Goal: Information Seeking & Learning: Learn about a topic

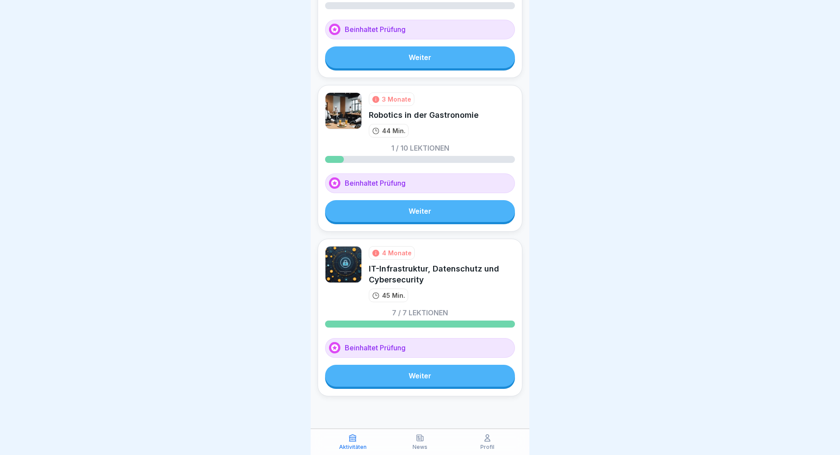
scroll to position [595, 0]
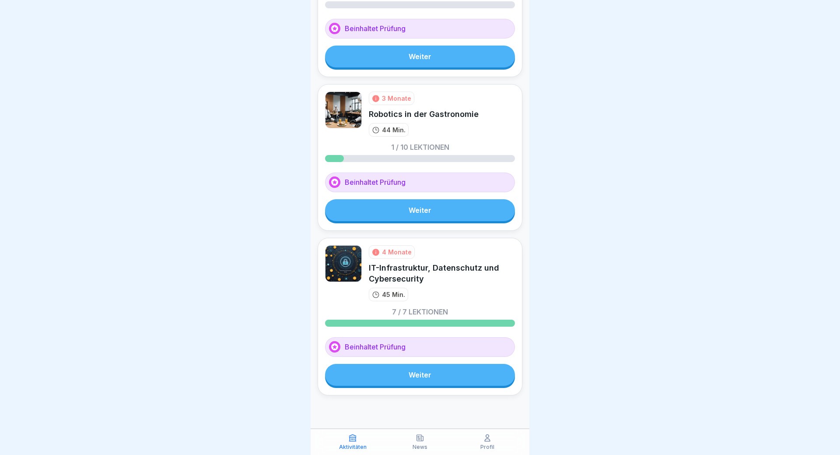
click at [487, 444] on p "Profil" at bounding box center [488, 447] width 14 height 6
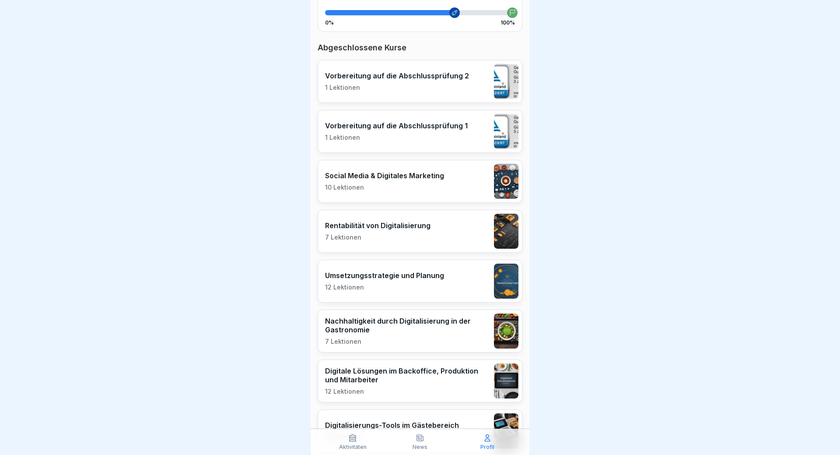
scroll to position [358, 0]
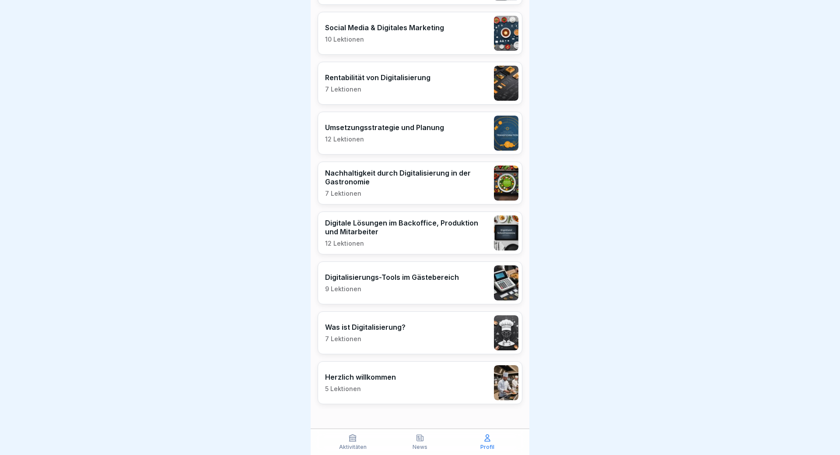
click at [451, 128] on div "Umsetzungsstrategie und Planung 12 Lektionen" at bounding box center [420, 133] width 205 height 43
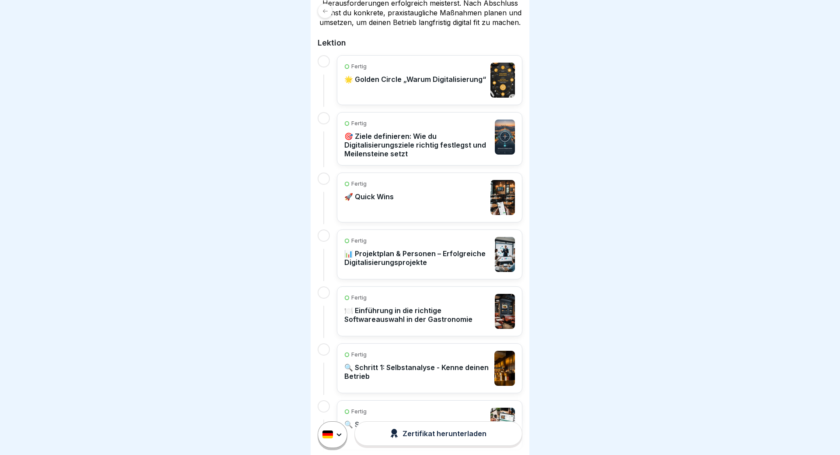
scroll to position [210, 0]
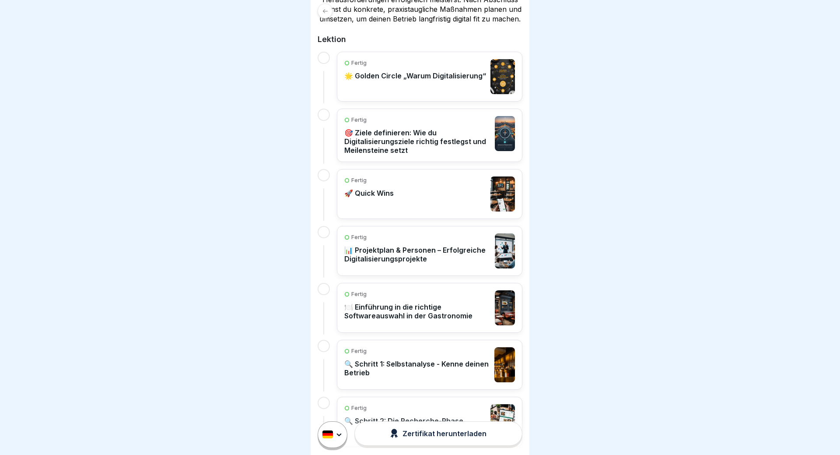
click at [431, 144] on p "🎯 Ziele definieren: Wie du Digitalisierungsziele richtig festlegst und Meilenst…" at bounding box center [418, 141] width 146 height 26
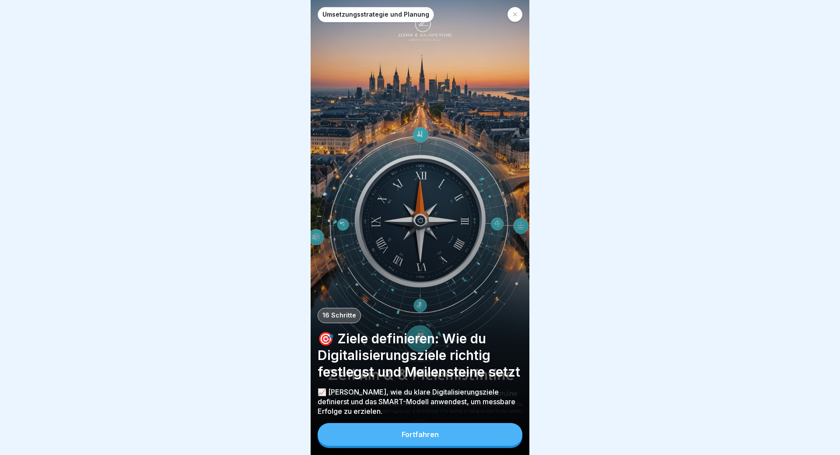
click at [508, 266] on div "Umsetzungsstrategie und Planung 16 Schritte 🎯 Ziele definieren: Wie du Digitali…" at bounding box center [420, 227] width 219 height 455
click at [448, 430] on button "Fortfahren" at bounding box center [420, 434] width 205 height 23
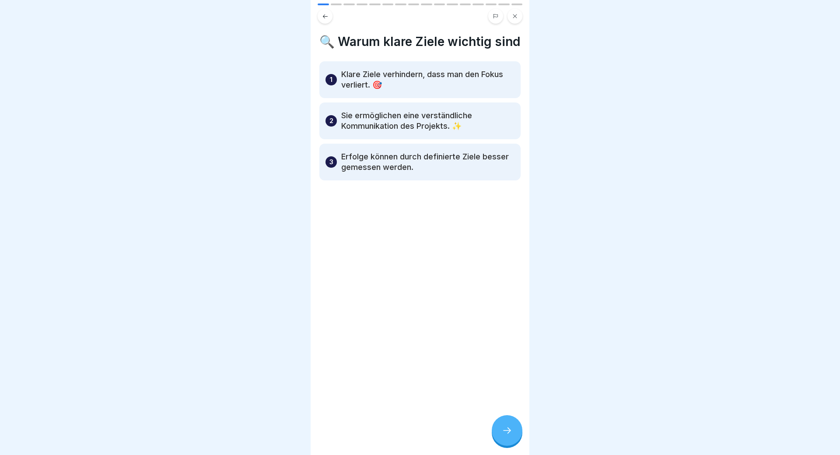
click at [510, 428] on icon at bounding box center [507, 430] width 11 height 11
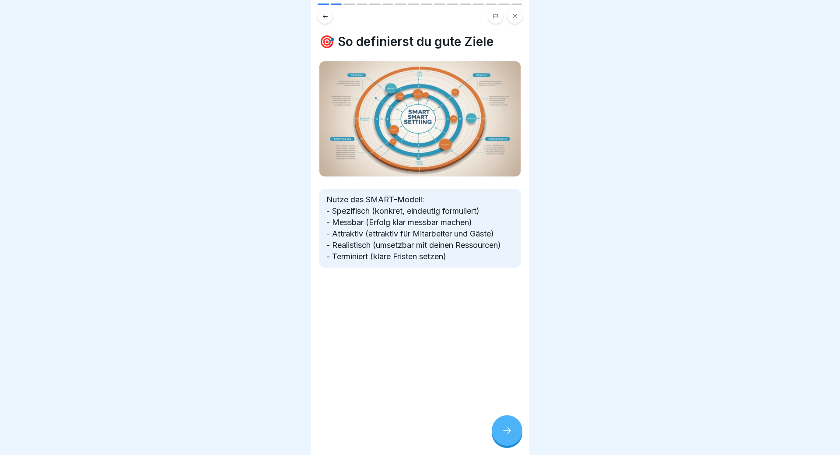
click at [510, 428] on icon at bounding box center [507, 430] width 11 height 11
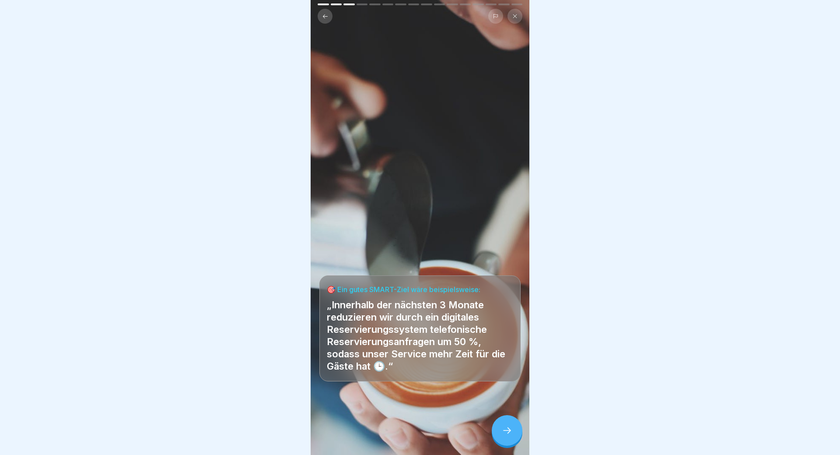
click at [510, 428] on icon at bounding box center [507, 430] width 11 height 11
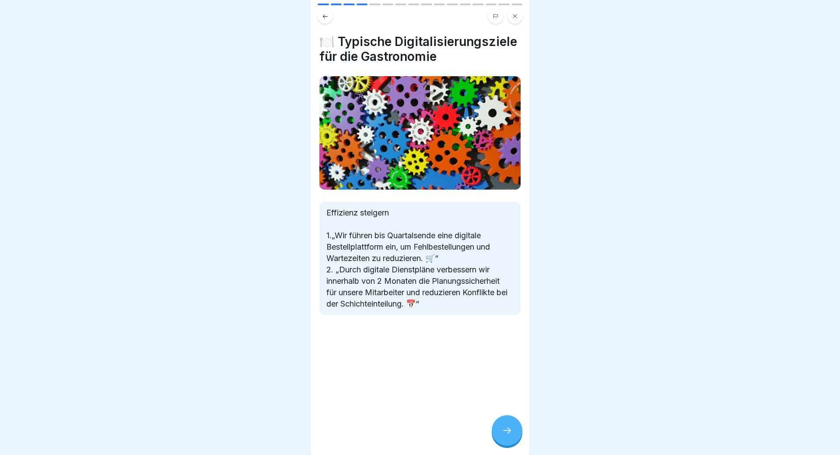
click at [510, 428] on icon at bounding box center [507, 430] width 11 height 11
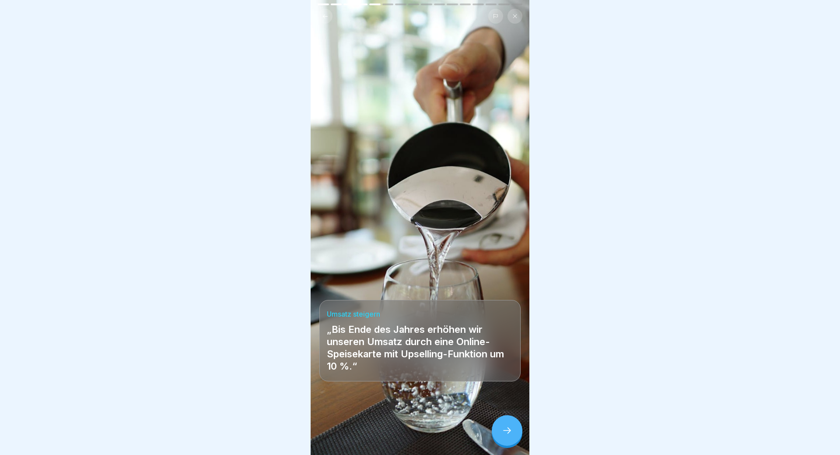
click at [510, 428] on icon at bounding box center [507, 430] width 11 height 11
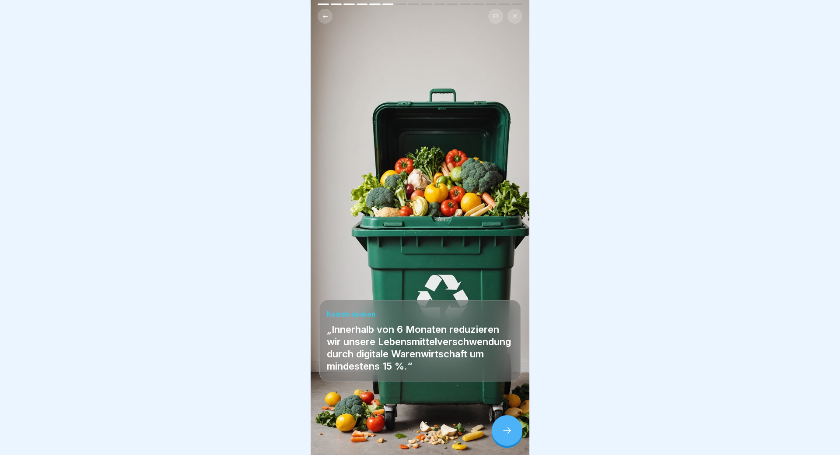
click at [510, 428] on icon at bounding box center [507, 430] width 11 height 11
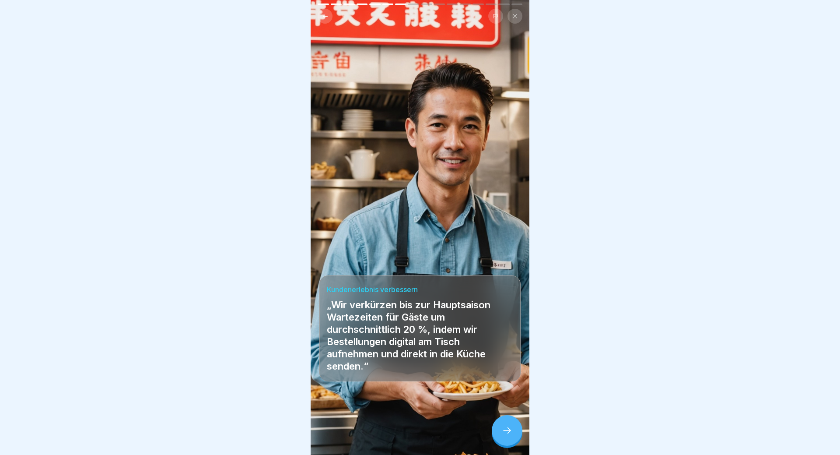
click at [510, 428] on icon at bounding box center [507, 430] width 11 height 11
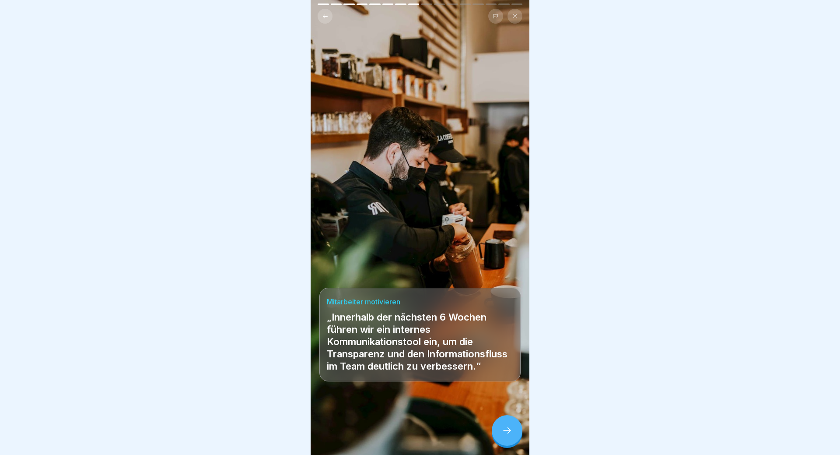
click at [510, 428] on icon at bounding box center [507, 430] width 11 height 11
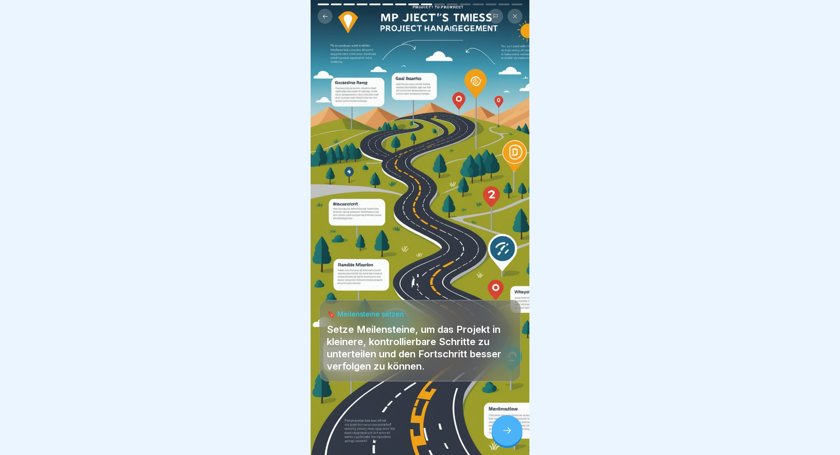
click at [510, 428] on icon at bounding box center [507, 430] width 11 height 11
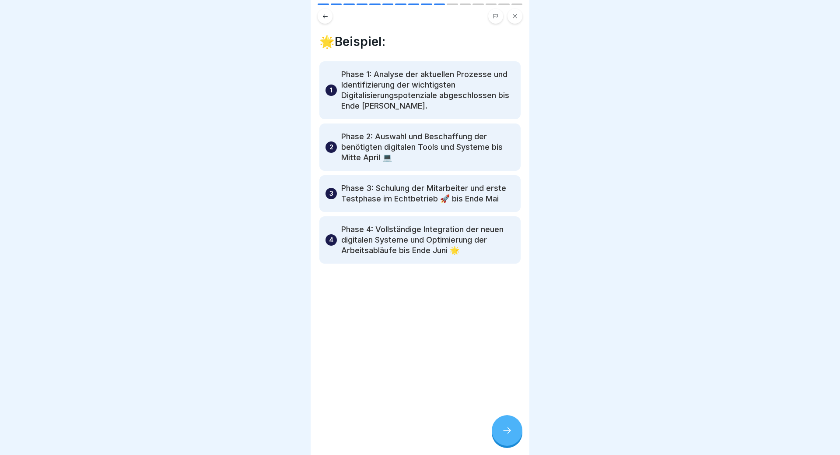
click at [510, 428] on icon at bounding box center [507, 430] width 11 height 11
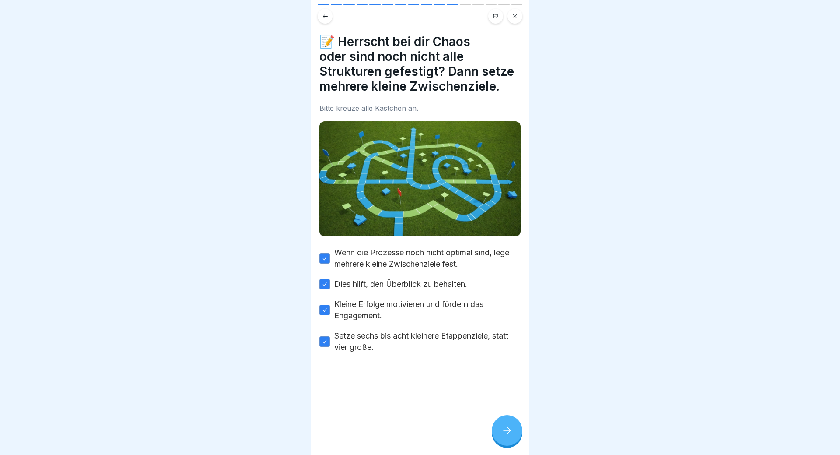
click at [510, 428] on icon at bounding box center [507, 430] width 11 height 11
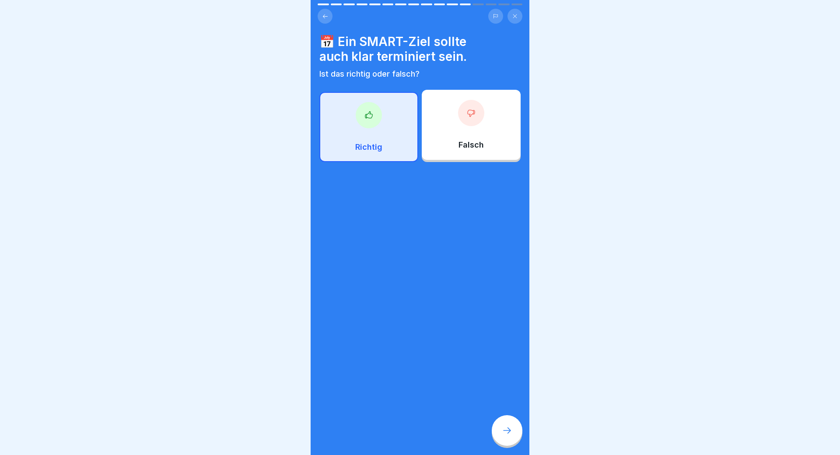
click at [510, 428] on icon at bounding box center [507, 430] width 11 height 11
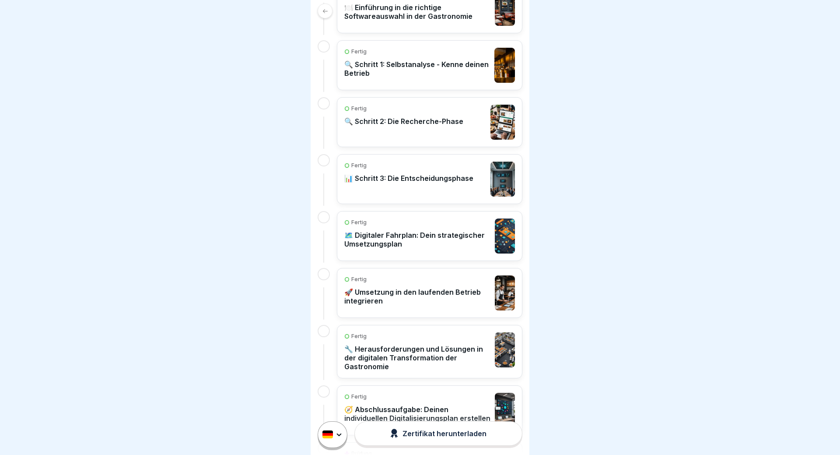
scroll to position [525, 0]
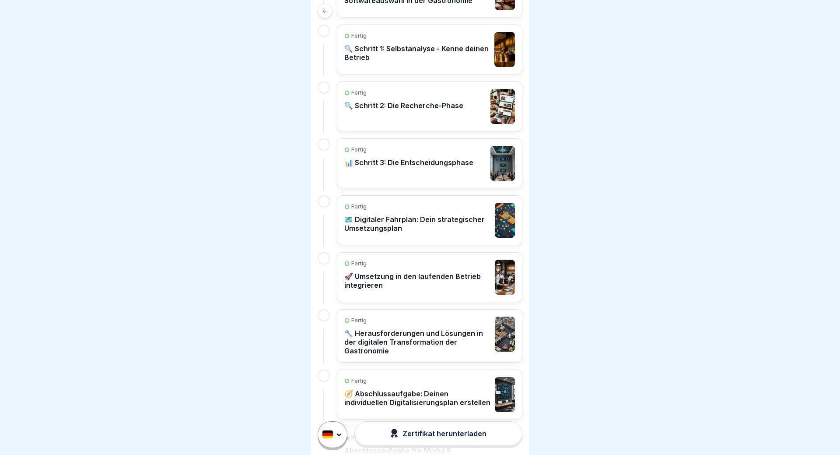
click at [456, 221] on p "🗺️ Digitaler Fahrplan: Dein strategischer Umsetzungsplan" at bounding box center [418, 224] width 146 height 18
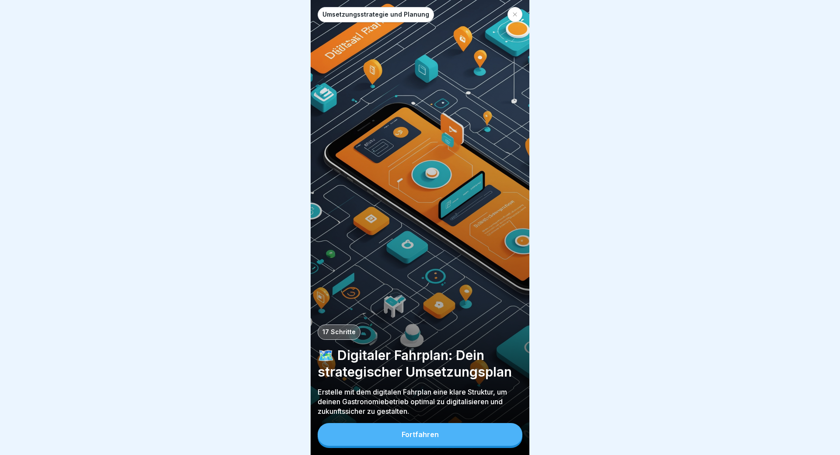
click at [443, 429] on button "Fortfahren" at bounding box center [420, 434] width 205 height 23
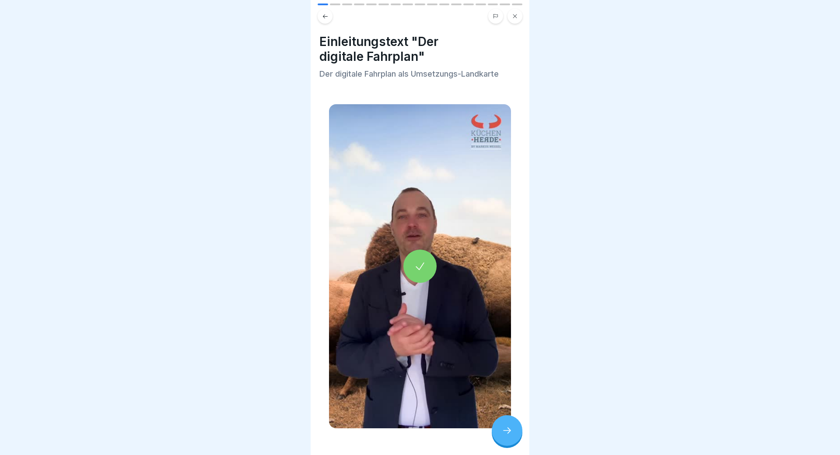
click at [504, 428] on icon at bounding box center [507, 430] width 11 height 11
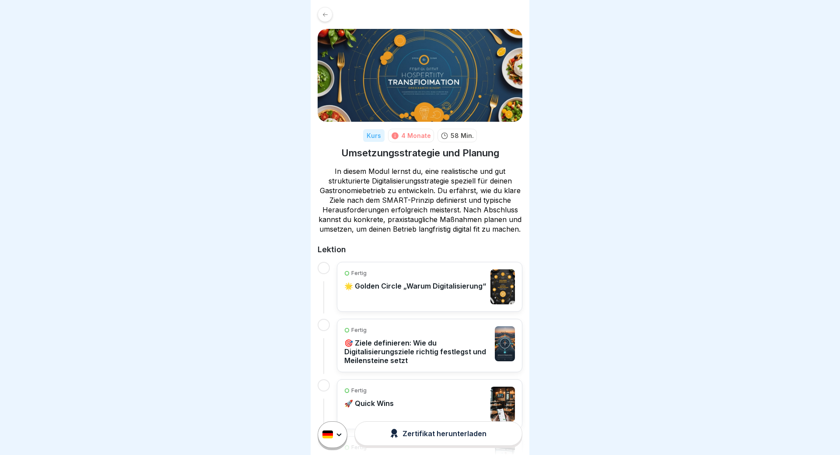
click at [442, 302] on div "Fertig 🌟 Golden Circle „Warum Digitalisierung“" at bounding box center [416, 286] width 142 height 35
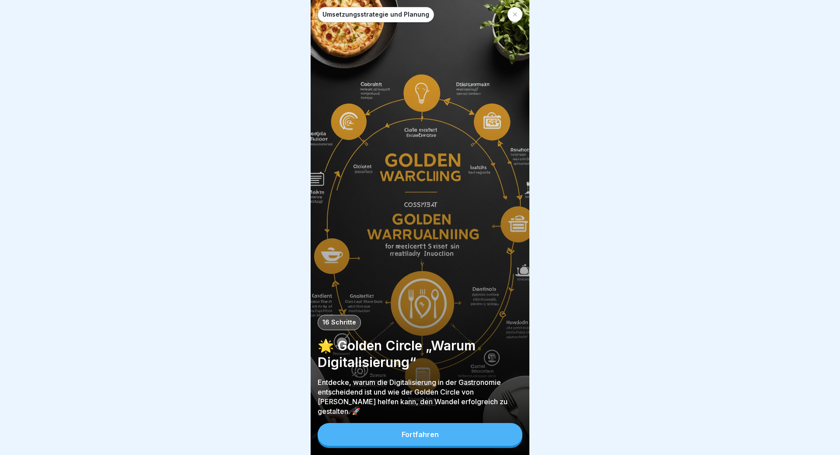
click at [481, 271] on div "Umsetzungsstrategie und Planung 16 Schritte 🌟 Golden Circle „Warum Digitalisier…" at bounding box center [420, 227] width 219 height 455
click at [468, 439] on button "Fortfahren" at bounding box center [420, 434] width 205 height 23
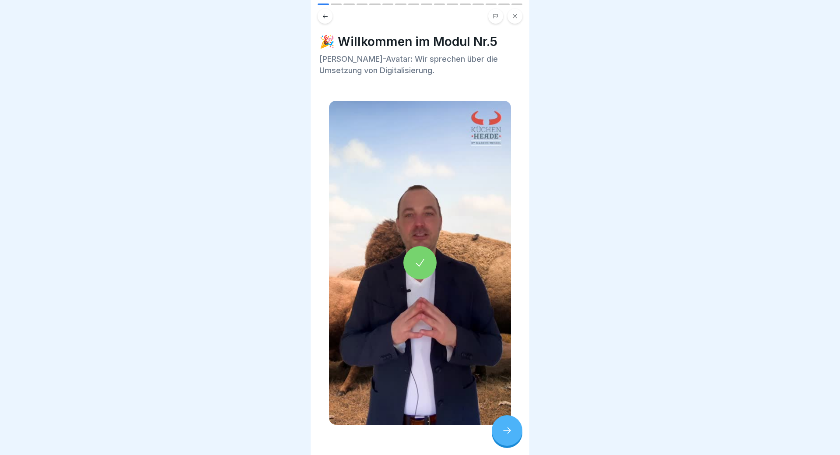
click at [505, 433] on icon at bounding box center [507, 430] width 11 height 11
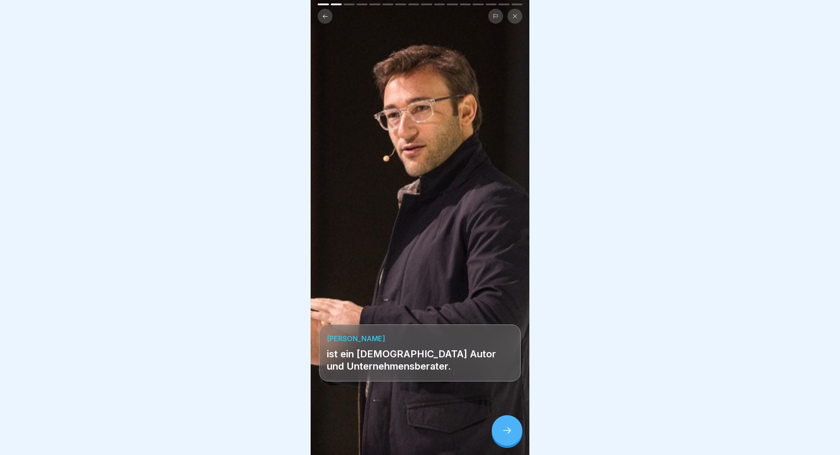
click at [506, 432] on icon at bounding box center [507, 430] width 11 height 11
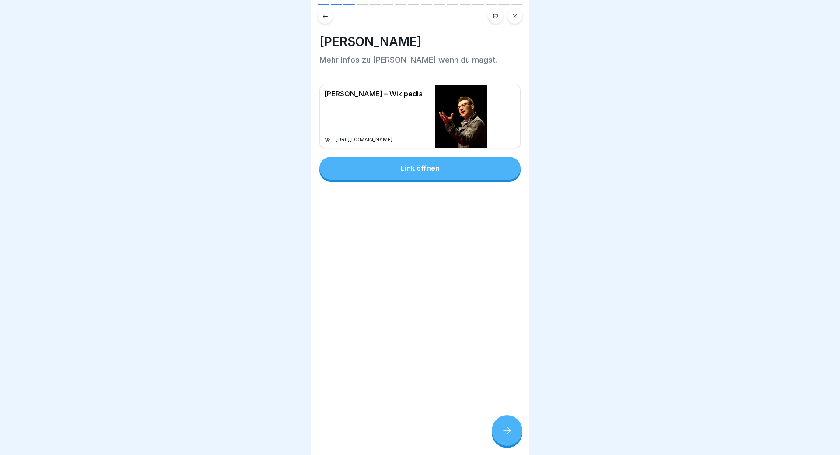
click at [506, 432] on icon at bounding box center [507, 430] width 11 height 11
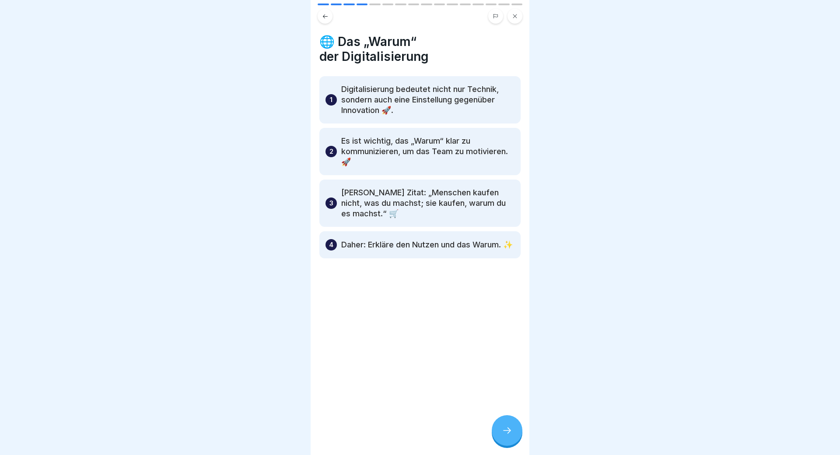
click at [506, 432] on icon at bounding box center [507, 430] width 11 height 11
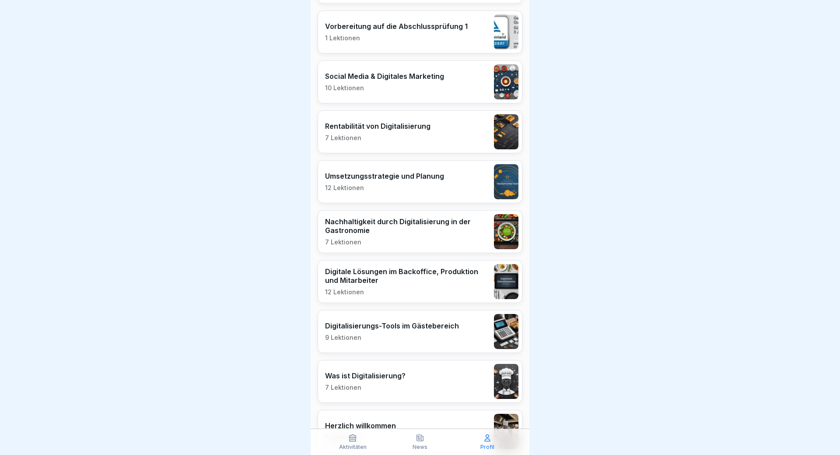
scroll to position [253, 0]
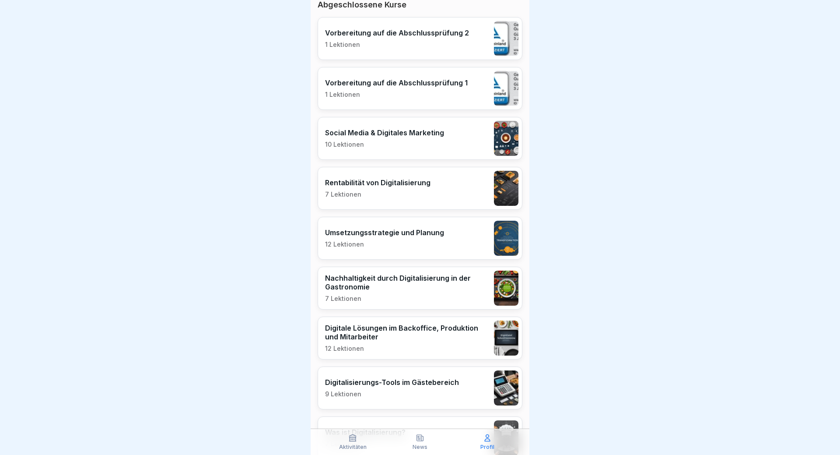
click at [373, 235] on p "Umsetzungsstrategie und Planung" at bounding box center [384, 232] width 119 height 9
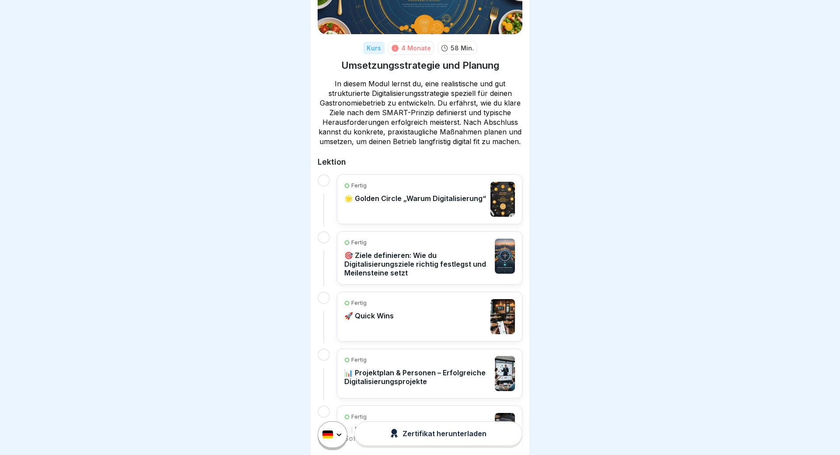
scroll to position [158, 0]
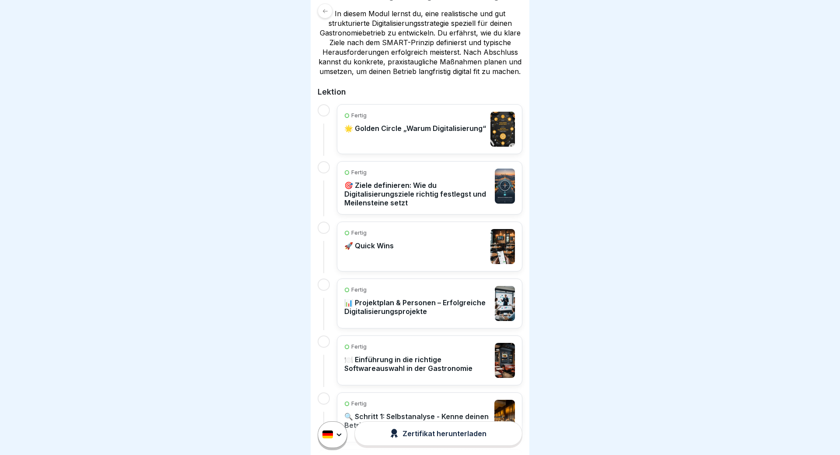
click at [428, 191] on p "🎯 Ziele definieren: Wie du Digitalisierungsziele richtig festlegst und Meilenst…" at bounding box center [418, 194] width 146 height 26
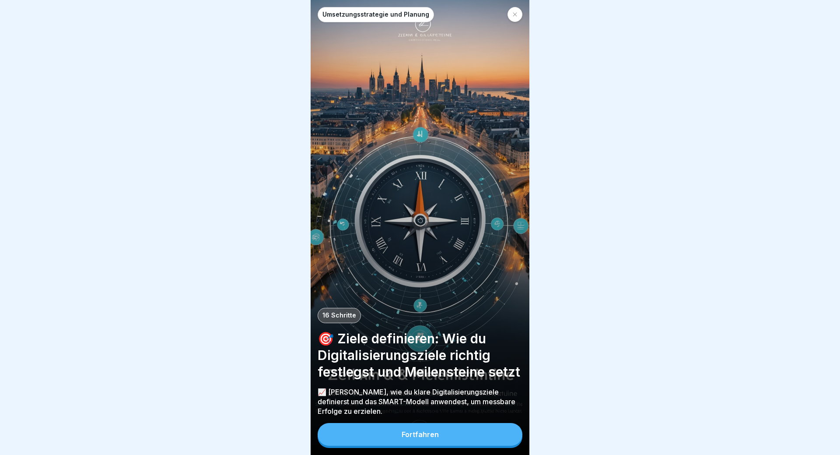
click at [461, 430] on button "Fortfahren" at bounding box center [420, 434] width 205 height 23
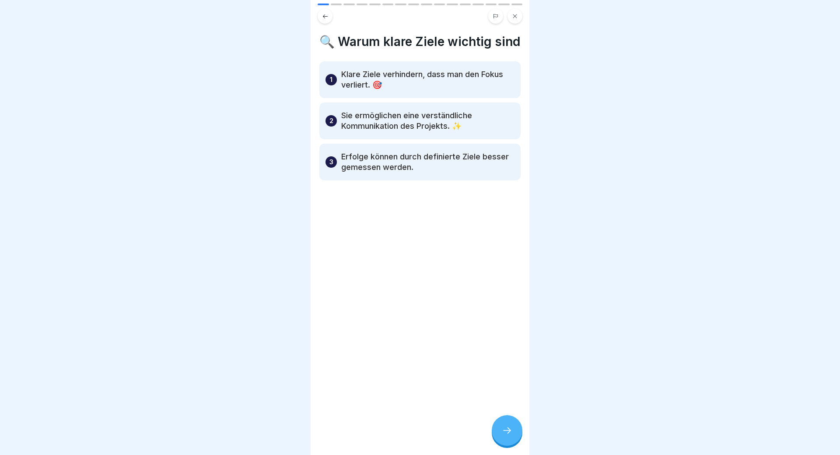
click at [508, 432] on icon at bounding box center [507, 430] width 11 height 11
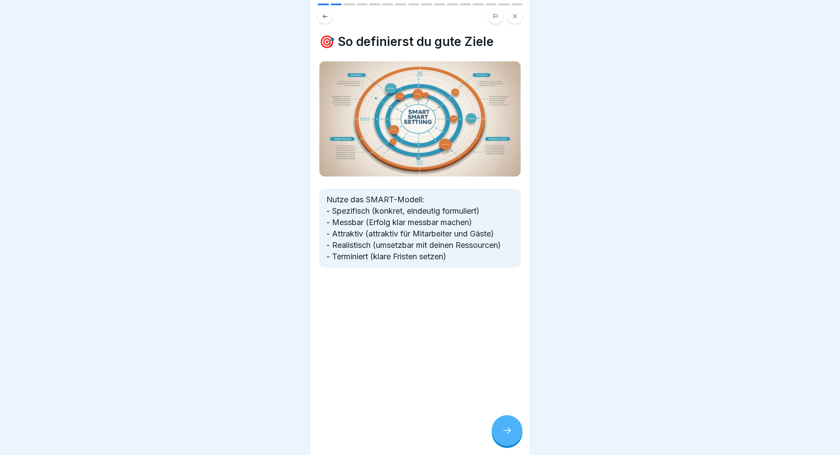
click at [507, 434] on icon at bounding box center [507, 430] width 11 height 11
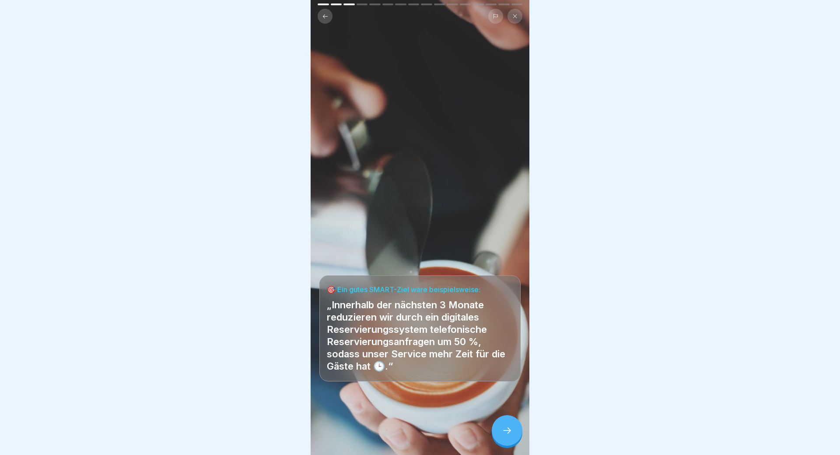
click at [507, 434] on icon at bounding box center [507, 430] width 11 height 11
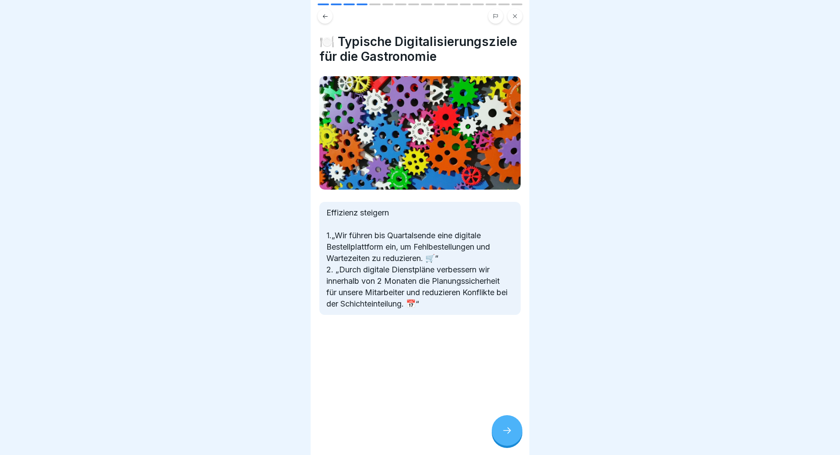
click at [507, 435] on icon at bounding box center [507, 430] width 11 height 11
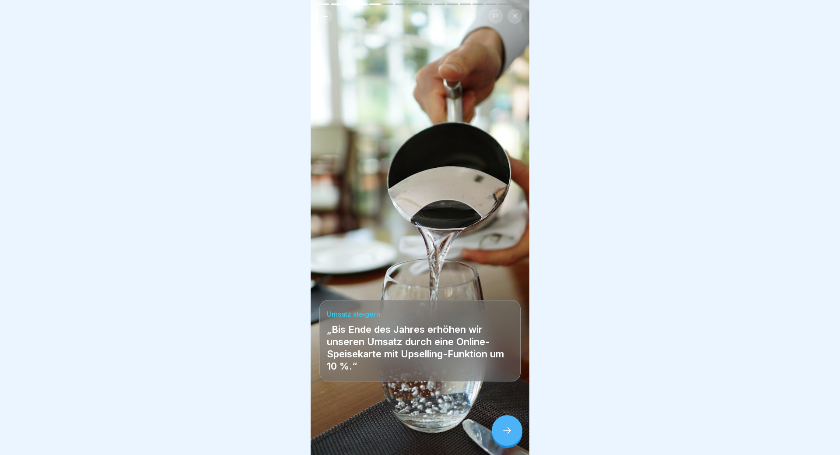
click at [507, 435] on icon at bounding box center [507, 430] width 11 height 11
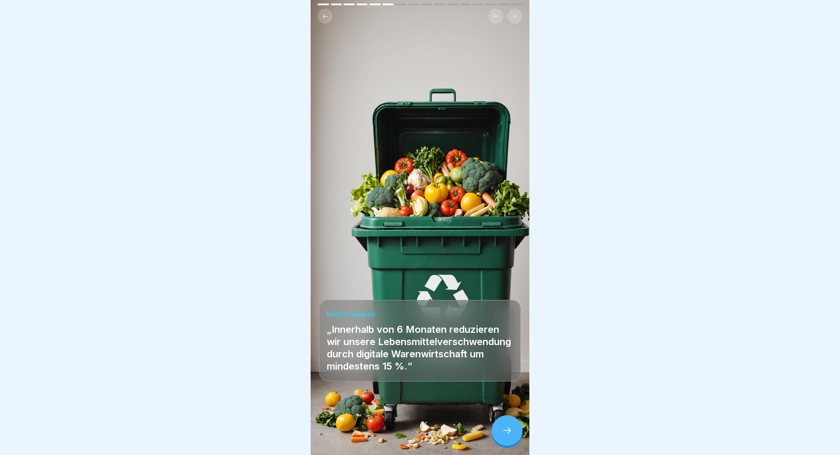
click at [507, 435] on icon at bounding box center [507, 430] width 11 height 11
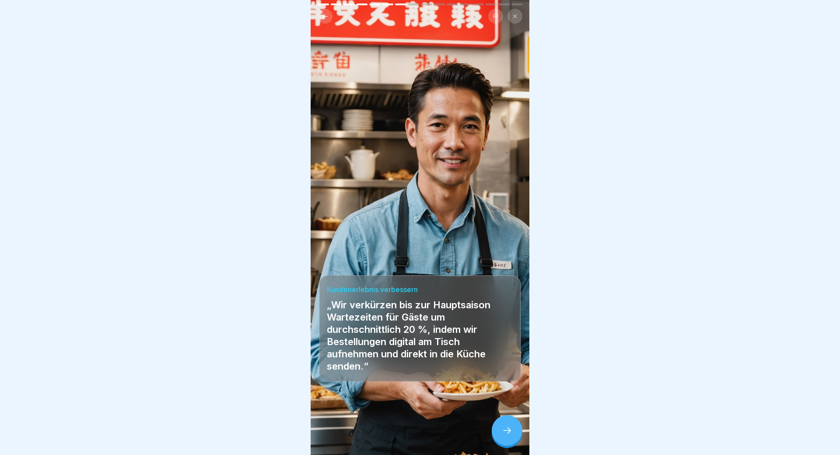
click at [507, 435] on icon at bounding box center [507, 430] width 11 height 11
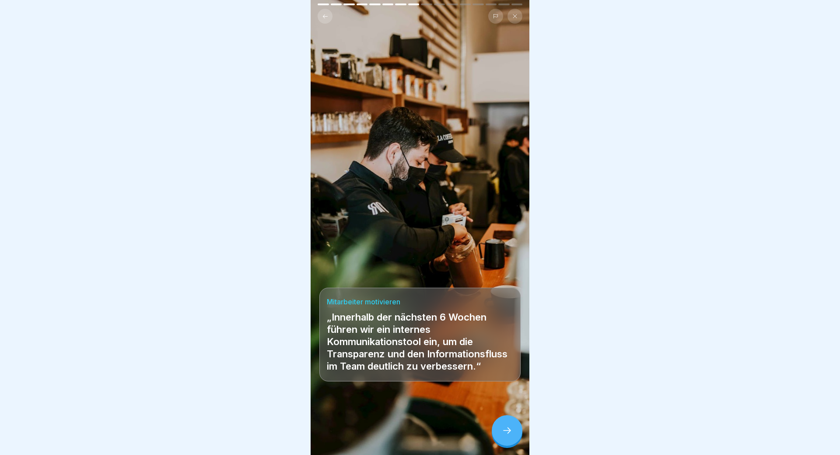
click at [507, 435] on icon at bounding box center [507, 430] width 11 height 11
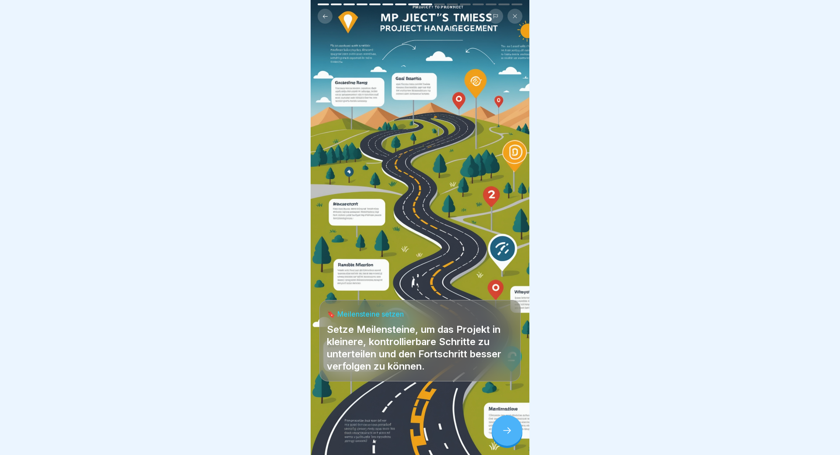
click at [510, 21] on button at bounding box center [515, 16] width 15 height 15
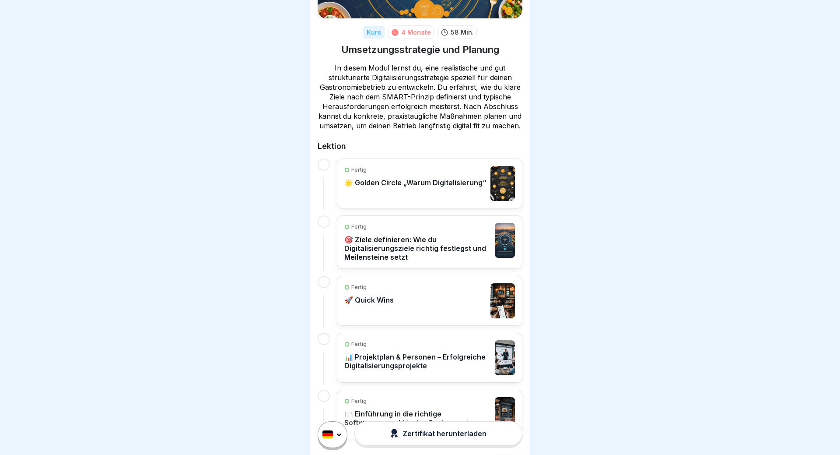
scroll to position [105, 0]
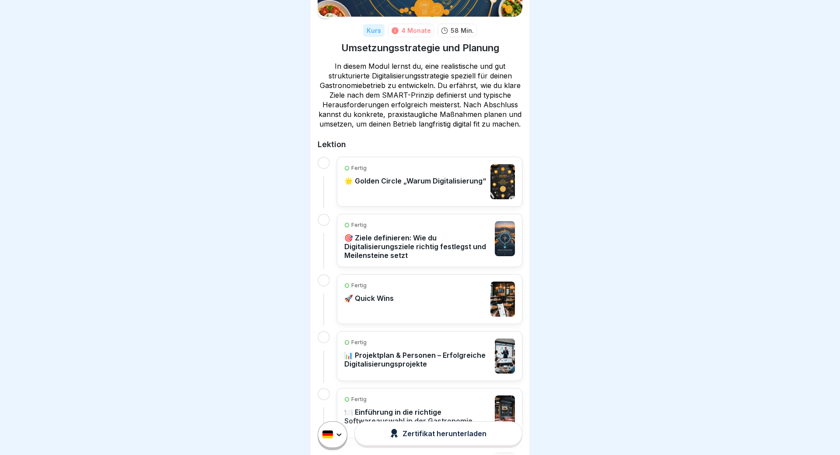
click at [434, 193] on div "Fertig 🌟 Golden Circle „Warum Digitalisierung“" at bounding box center [416, 181] width 142 height 35
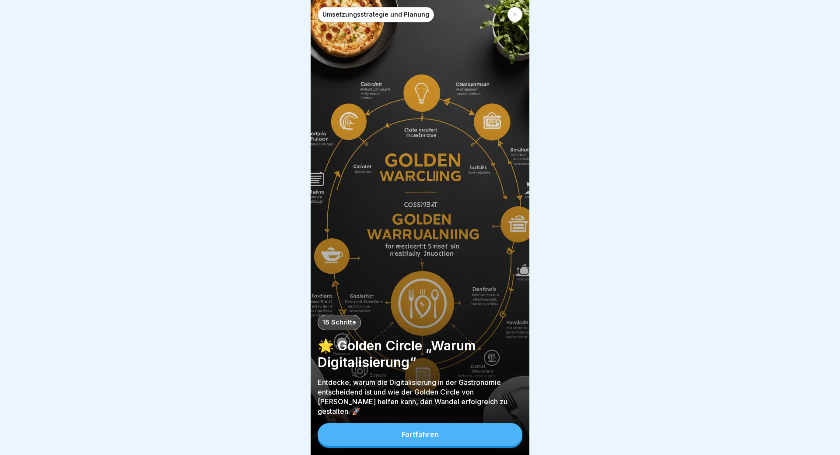
click at [446, 431] on button "Fortfahren" at bounding box center [420, 434] width 205 height 23
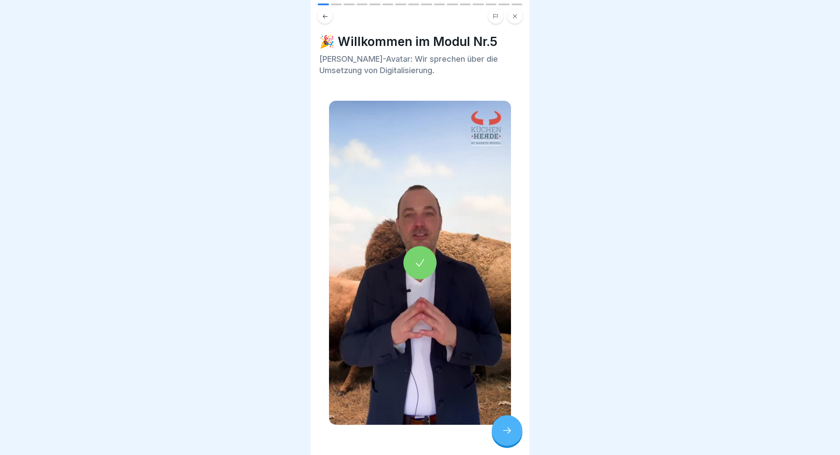
click at [496, 433] on div at bounding box center [507, 430] width 31 height 31
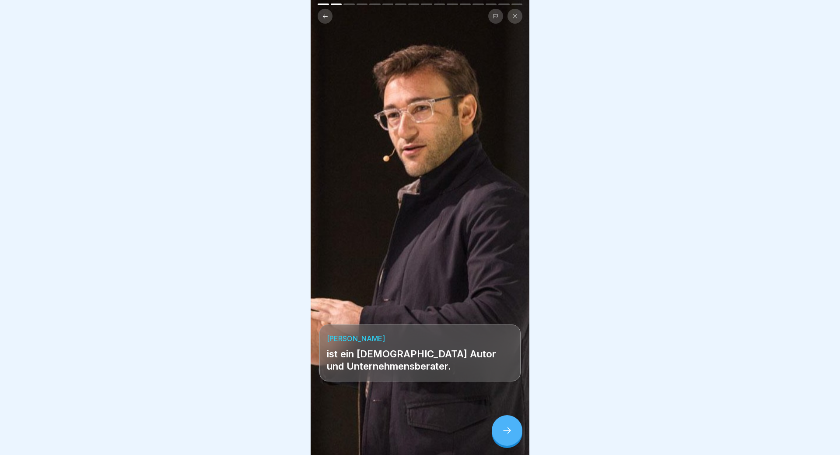
click at [496, 433] on div at bounding box center [507, 430] width 31 height 31
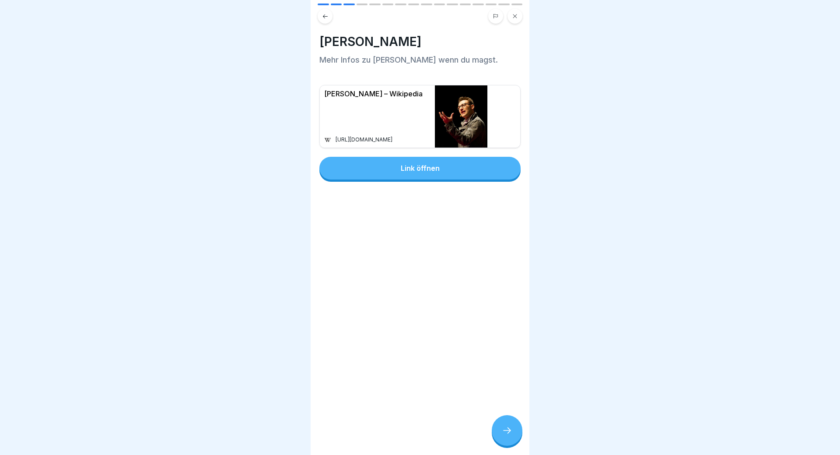
click at [496, 433] on div at bounding box center [507, 430] width 31 height 31
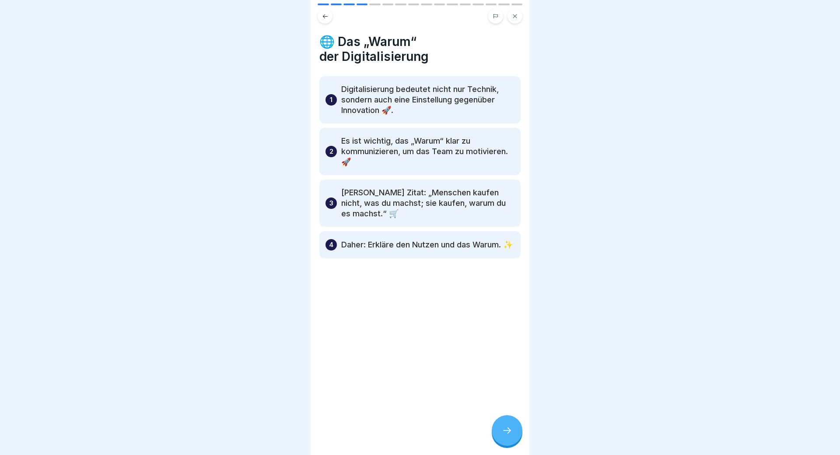
click at [510, 430] on icon at bounding box center [507, 430] width 8 height 6
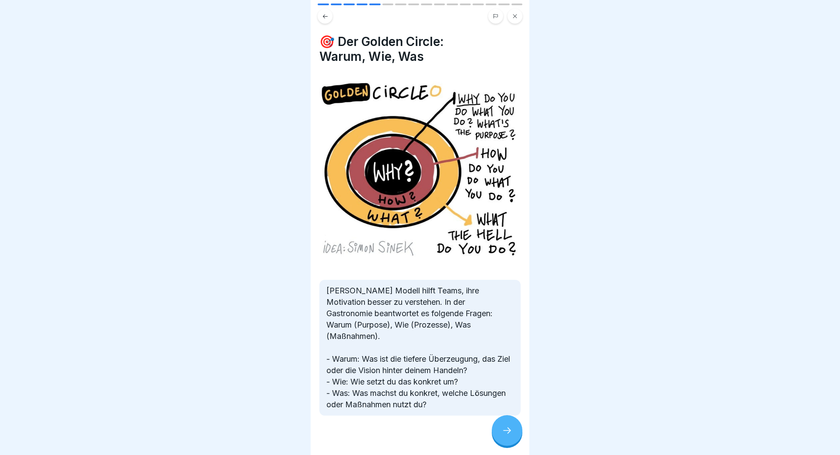
click at [506, 434] on icon at bounding box center [507, 430] width 11 height 11
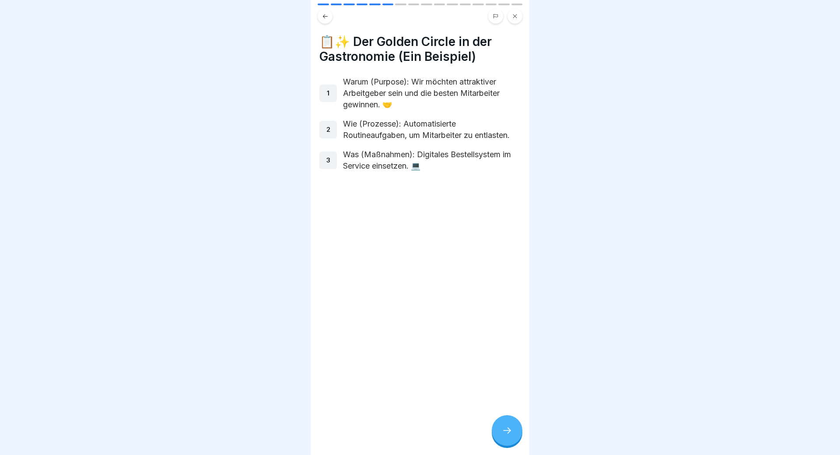
click at [513, 433] on div at bounding box center [507, 430] width 31 height 31
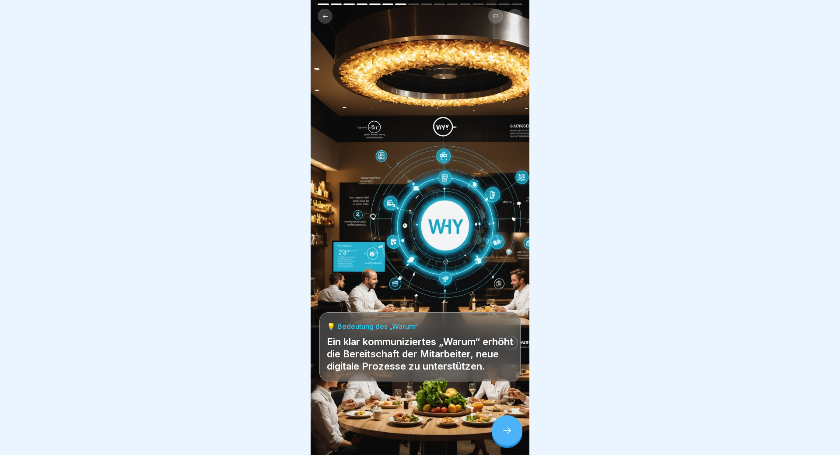
click at [513, 433] on div at bounding box center [507, 430] width 31 height 31
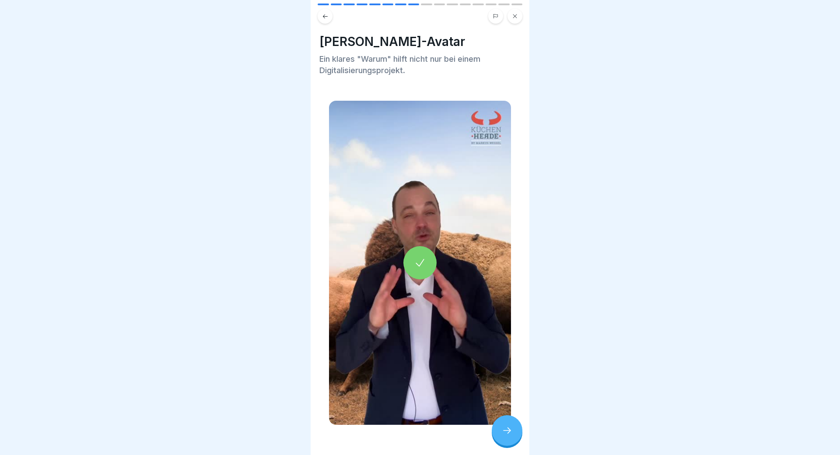
click at [513, 433] on div at bounding box center [507, 430] width 31 height 31
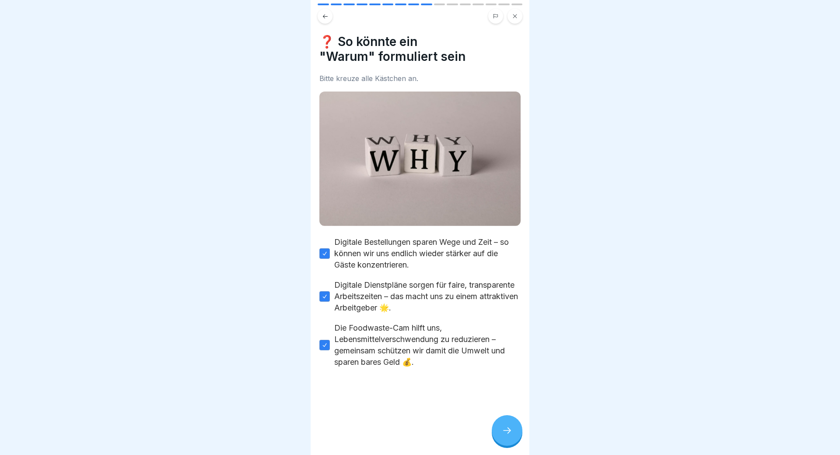
click at [513, 433] on div at bounding box center [507, 430] width 31 height 31
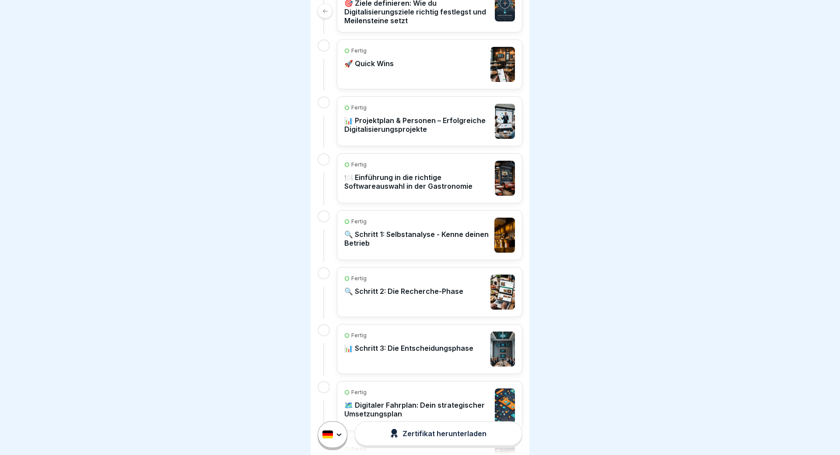
scroll to position [420, 0]
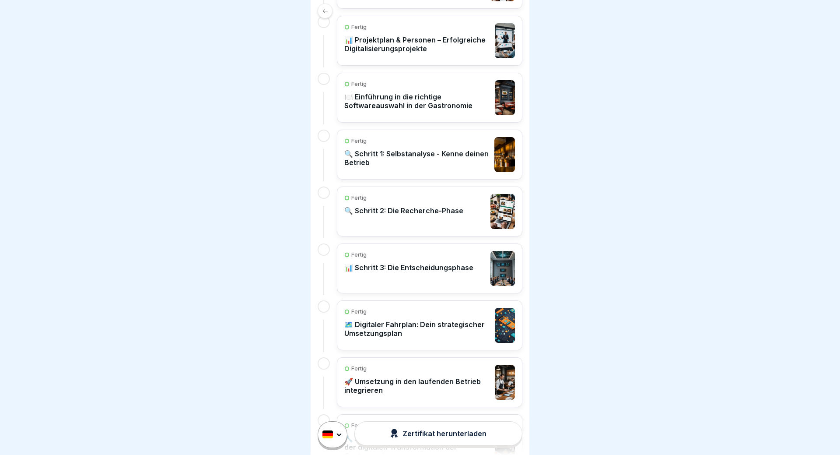
click at [439, 84] on div "Fertig" at bounding box center [418, 84] width 146 height 8
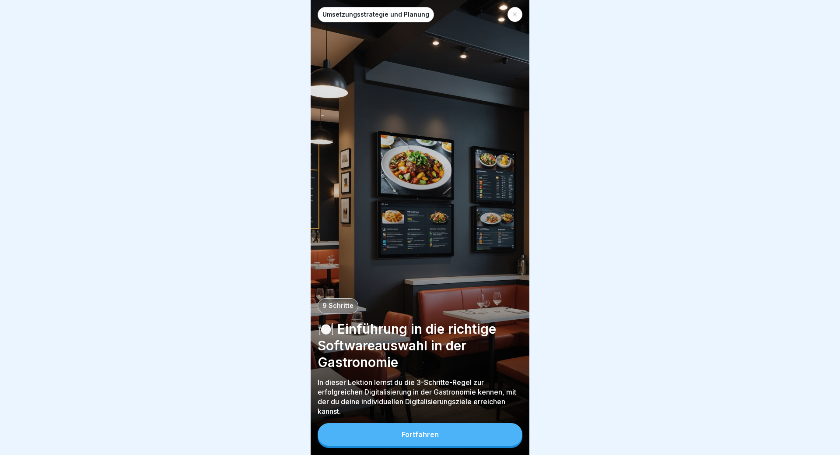
click at [459, 432] on button "Fortfahren" at bounding box center [420, 434] width 205 height 23
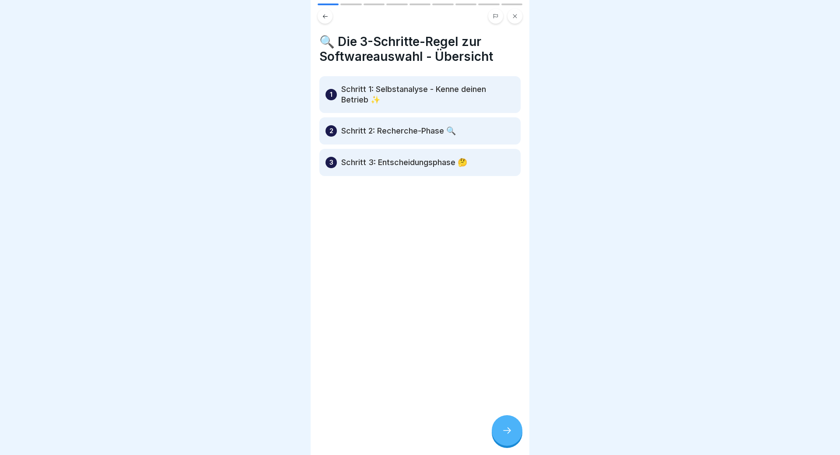
click at [510, 427] on icon at bounding box center [507, 430] width 11 height 11
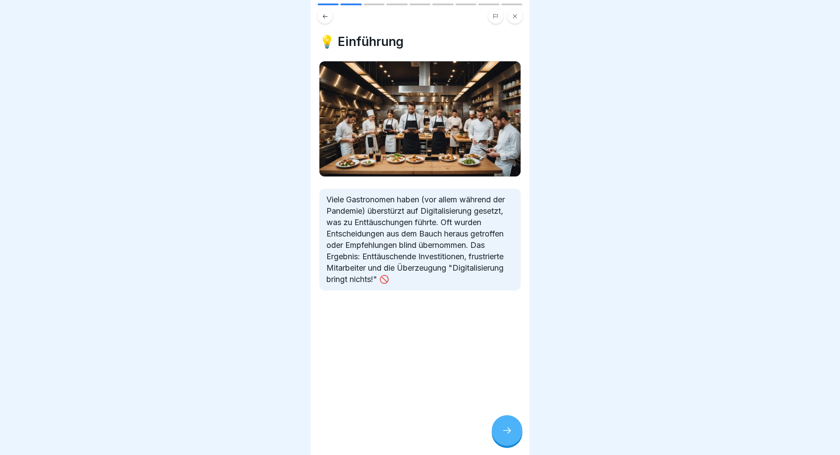
click at [510, 427] on icon at bounding box center [507, 430] width 11 height 11
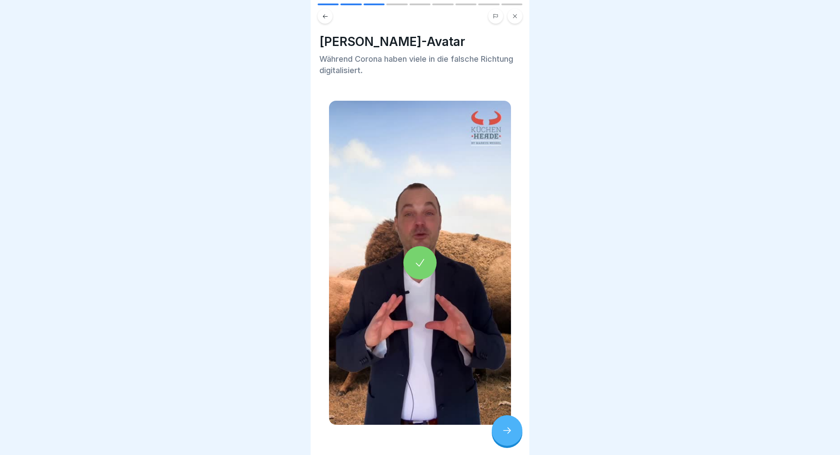
click at [510, 427] on icon at bounding box center [507, 430] width 11 height 11
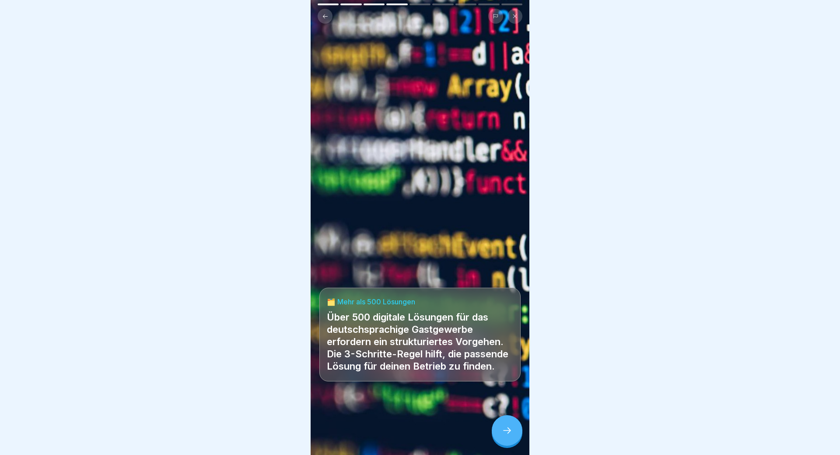
click at [510, 427] on icon at bounding box center [507, 430] width 11 height 11
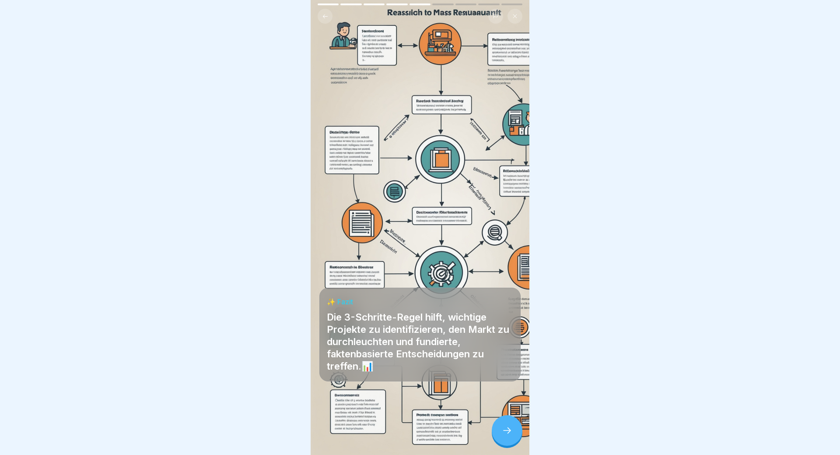
click at [510, 427] on icon at bounding box center [507, 430] width 11 height 11
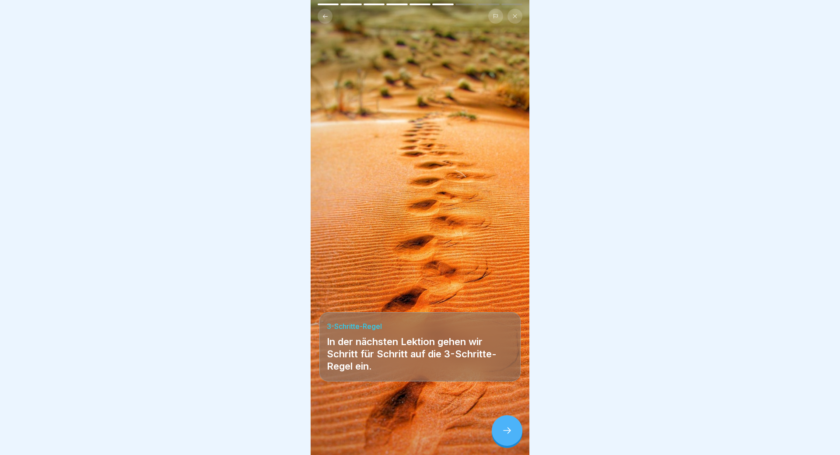
click at [510, 427] on icon at bounding box center [507, 430] width 11 height 11
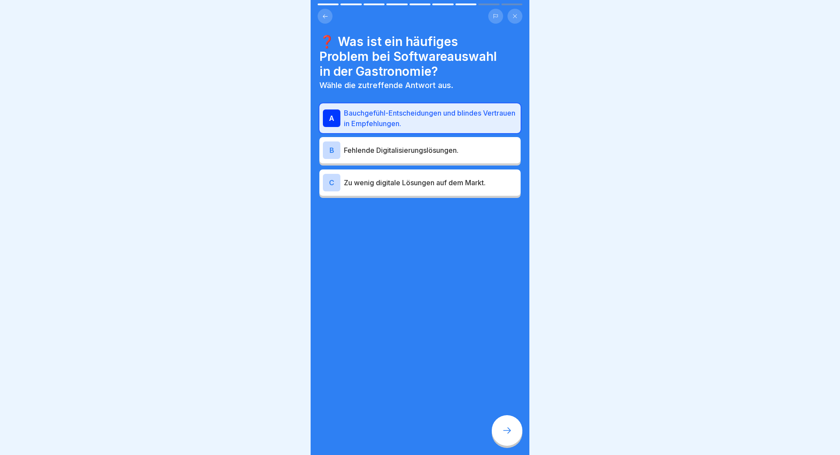
click at [510, 427] on icon at bounding box center [507, 430] width 11 height 11
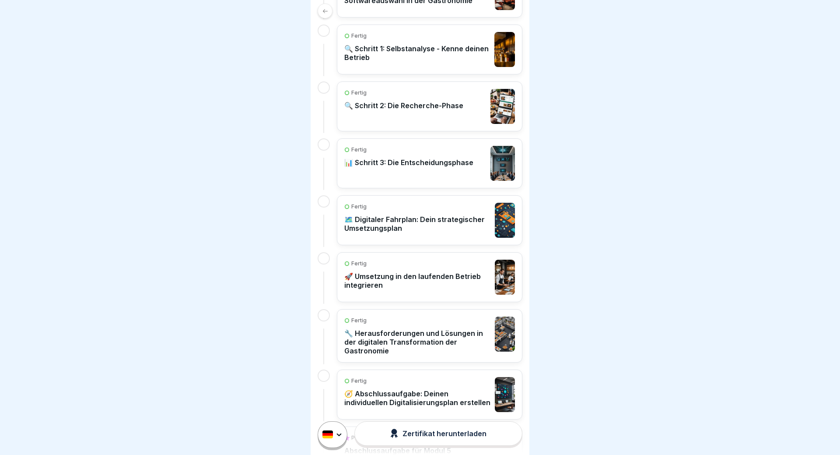
scroll to position [601, 0]
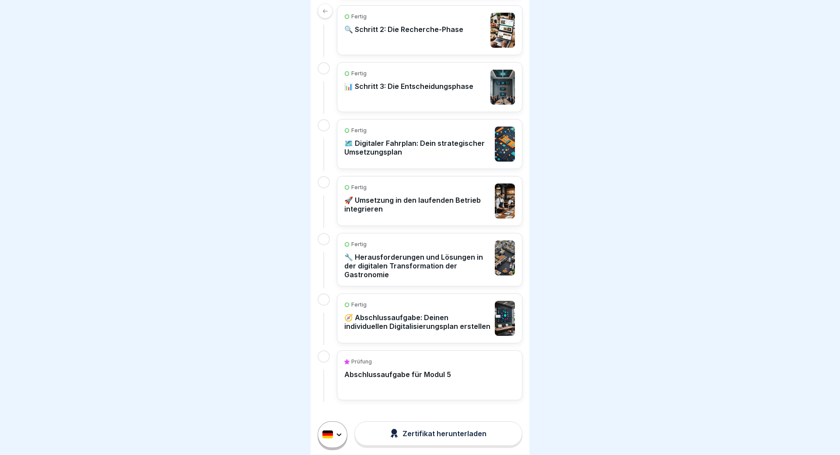
click at [455, 204] on p "🚀 Umsetzung in den laufenden Betrieb integrieren" at bounding box center [418, 205] width 146 height 18
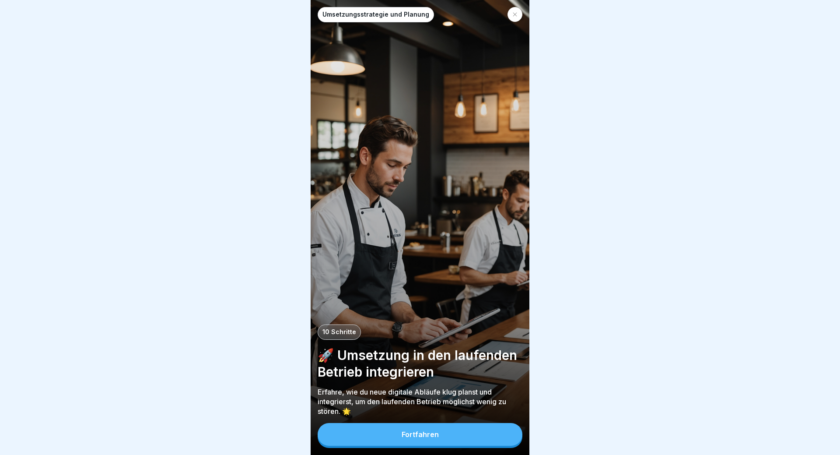
click at [488, 433] on button "Fortfahren" at bounding box center [420, 434] width 205 height 23
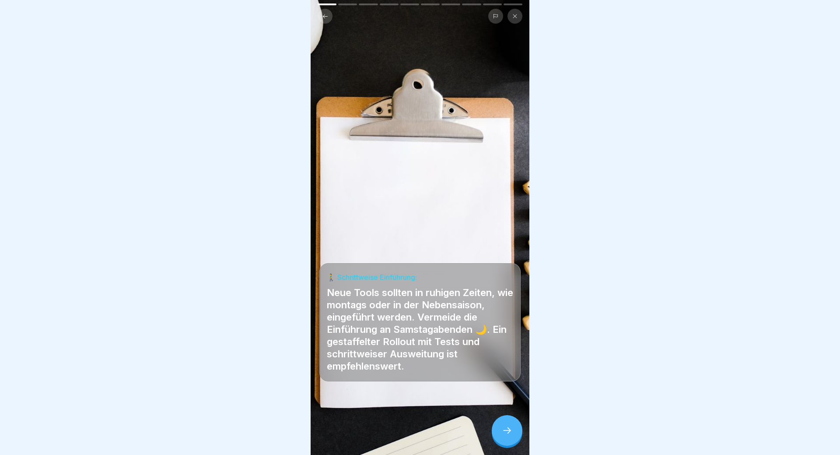
click at [513, 433] on div at bounding box center [507, 430] width 31 height 31
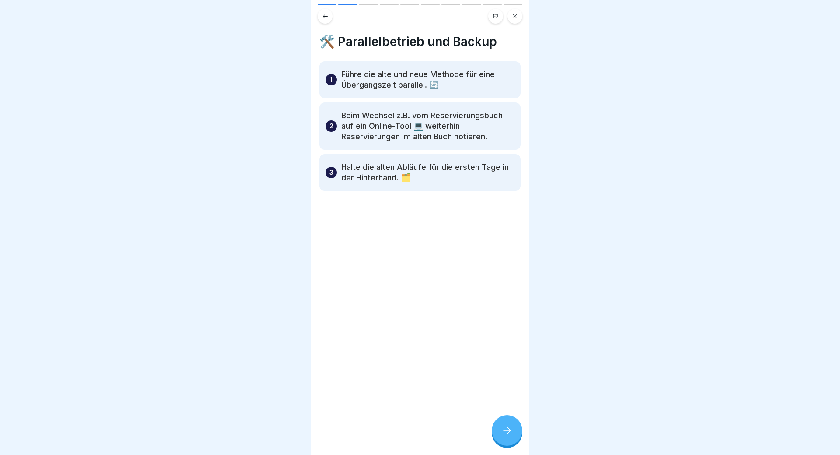
click at [506, 426] on icon at bounding box center [507, 430] width 11 height 11
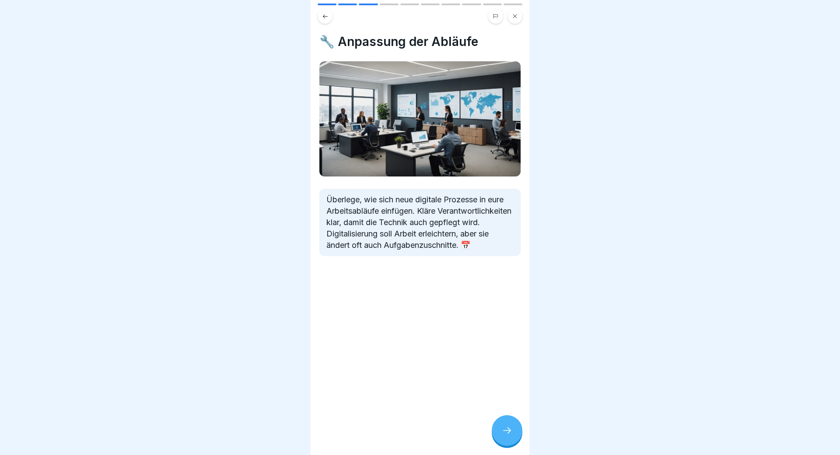
click at [506, 426] on div at bounding box center [507, 430] width 31 height 31
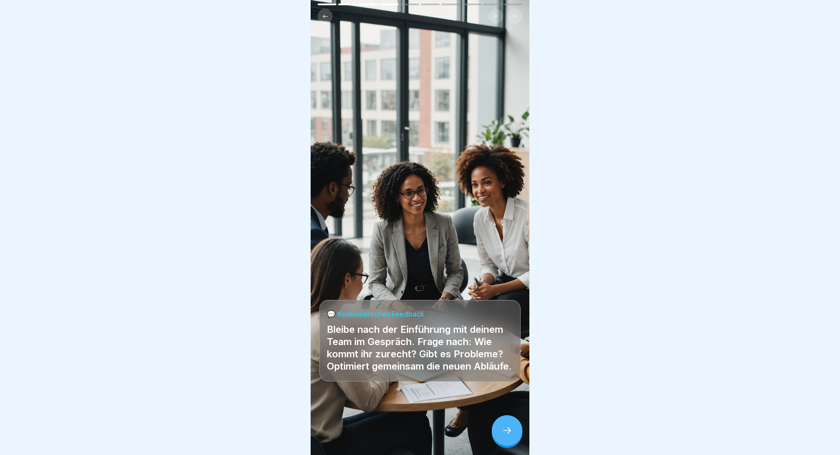
click at [506, 426] on div at bounding box center [507, 430] width 31 height 31
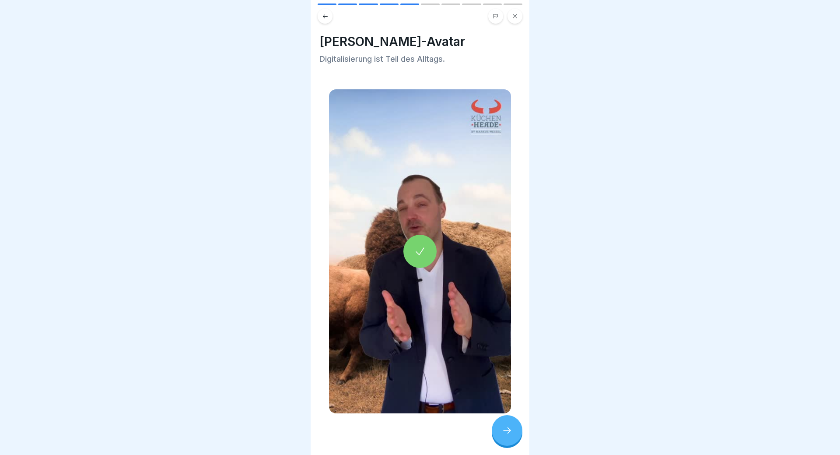
click at [506, 426] on div at bounding box center [507, 430] width 31 height 31
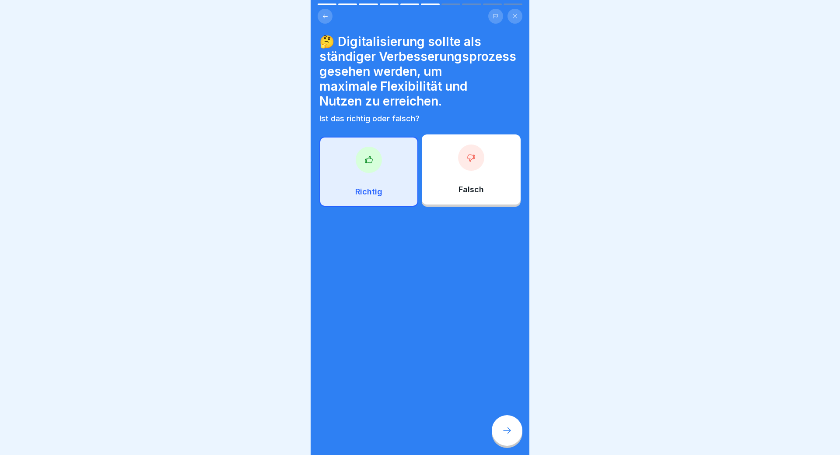
click at [506, 426] on div at bounding box center [507, 430] width 31 height 31
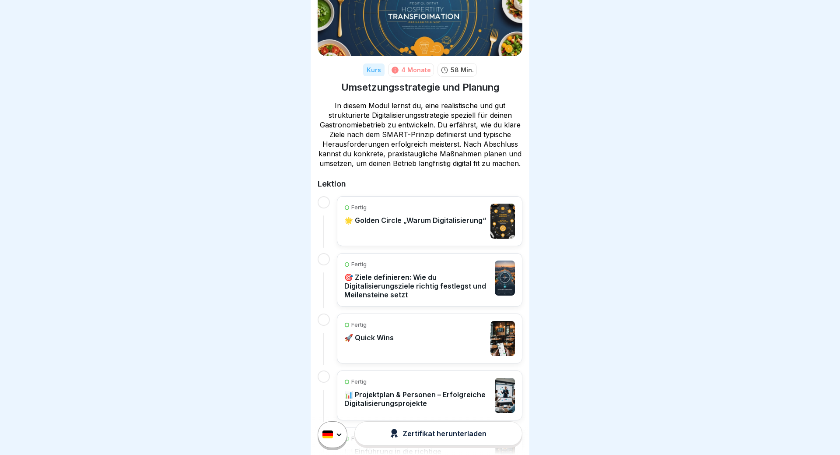
scroll to position [105, 0]
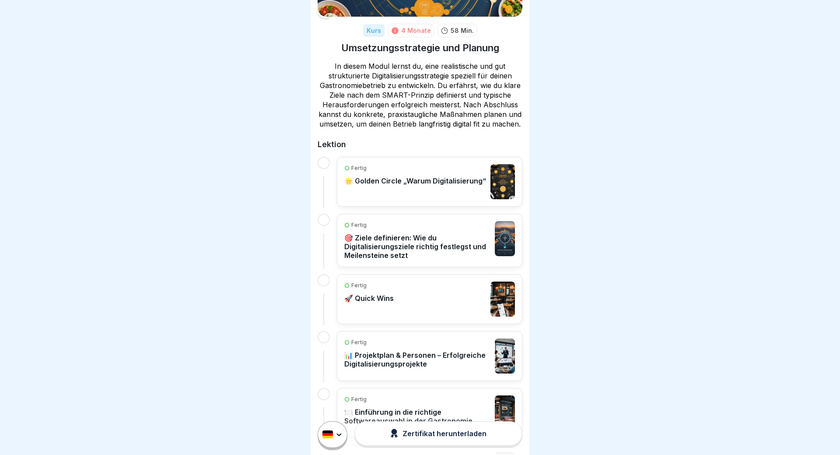
click at [452, 183] on p "🌟 Golden Circle „Warum Digitalisierung“" at bounding box center [416, 180] width 142 height 9
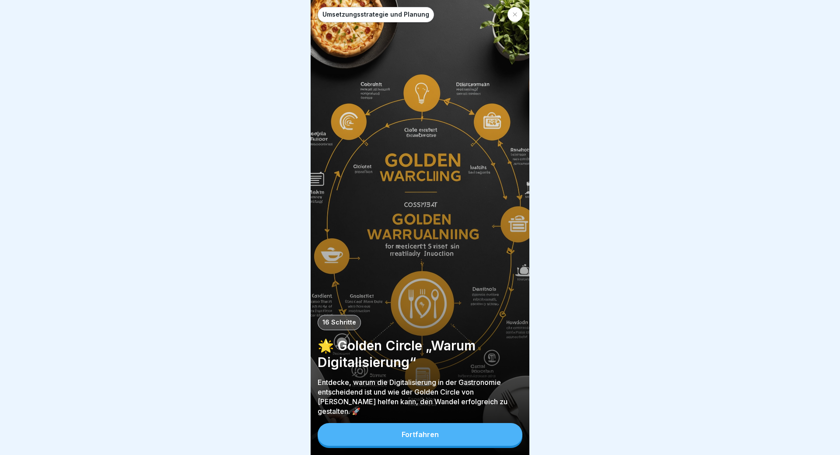
click at [445, 433] on button "Fortfahren" at bounding box center [420, 434] width 205 height 23
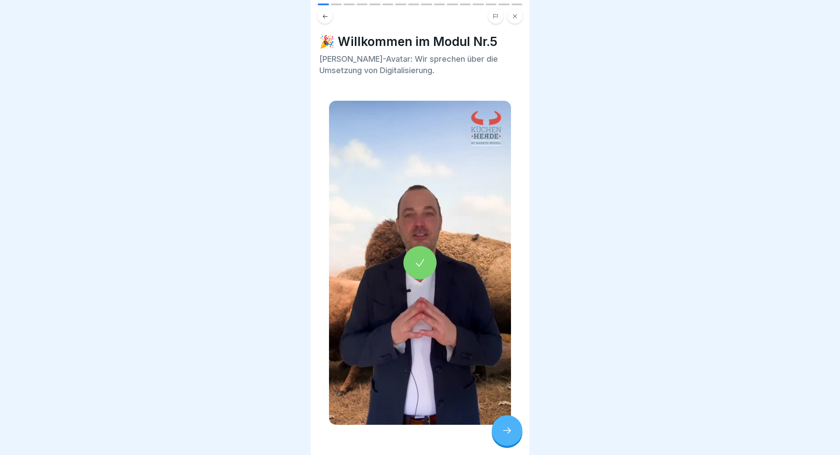
click at [512, 425] on div at bounding box center [507, 430] width 31 height 31
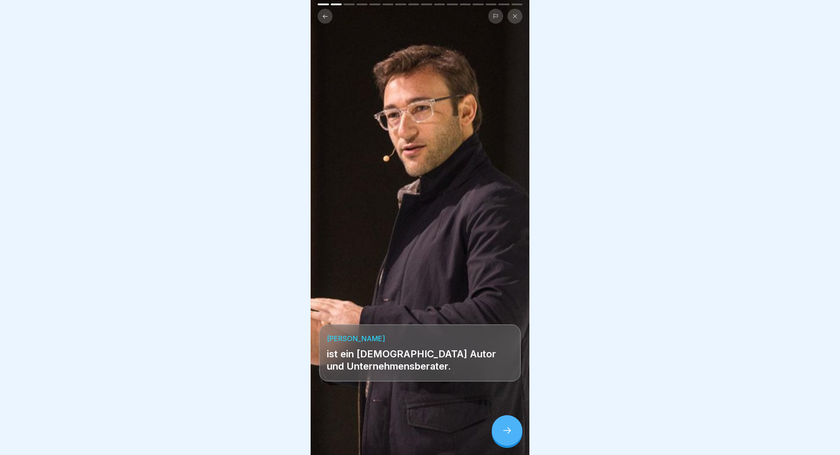
click at [508, 429] on icon at bounding box center [507, 430] width 11 height 11
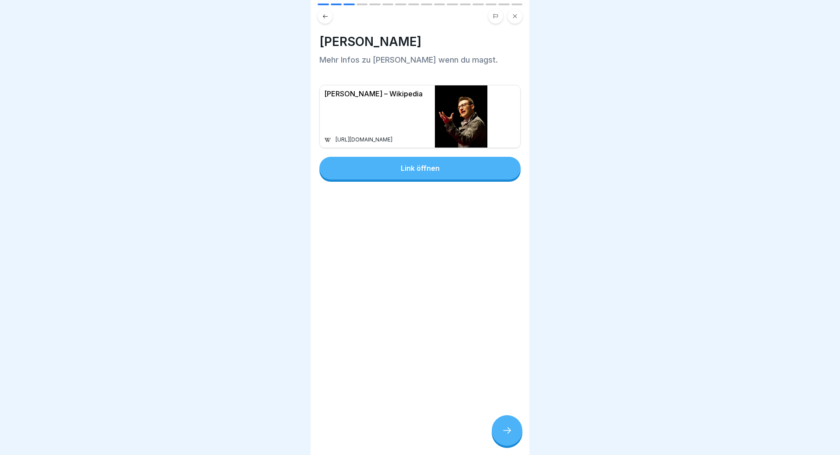
click at [508, 429] on icon at bounding box center [507, 430] width 11 height 11
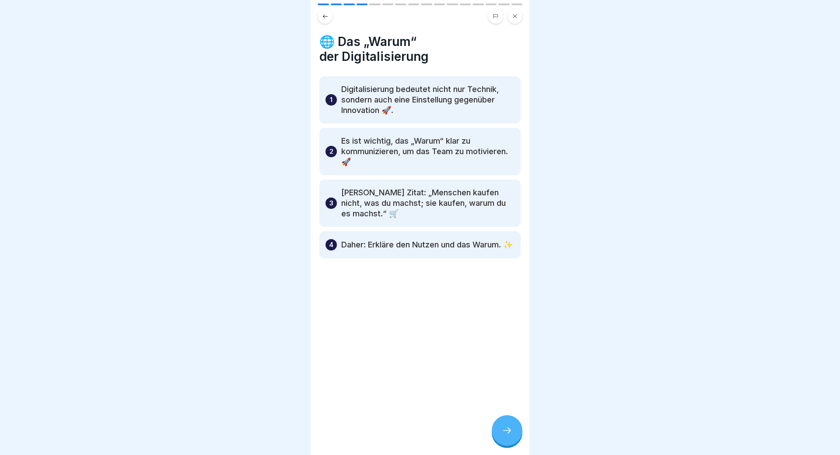
click at [511, 425] on div at bounding box center [507, 430] width 31 height 31
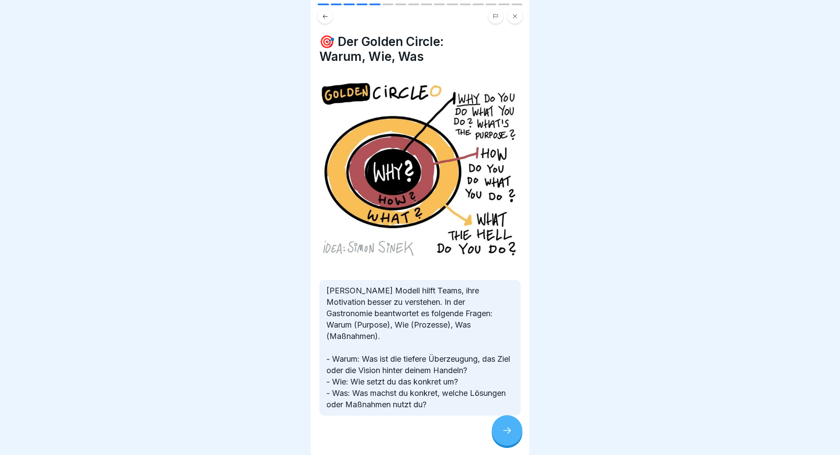
click at [497, 435] on div at bounding box center [507, 430] width 31 height 31
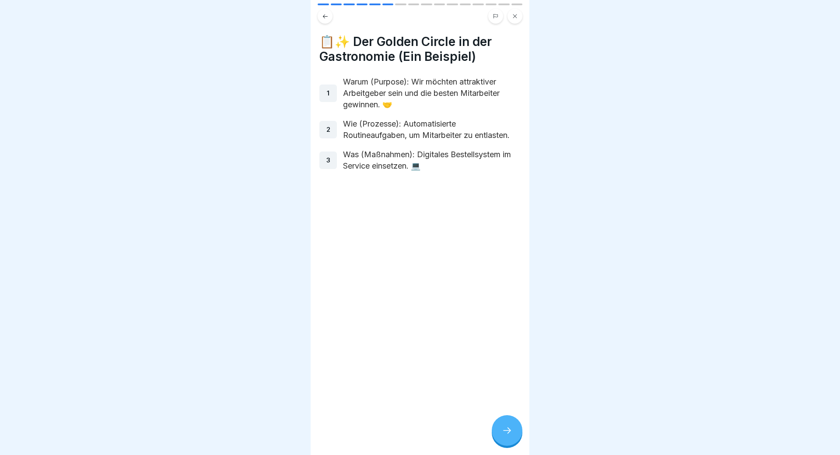
click at [504, 433] on icon at bounding box center [507, 430] width 11 height 11
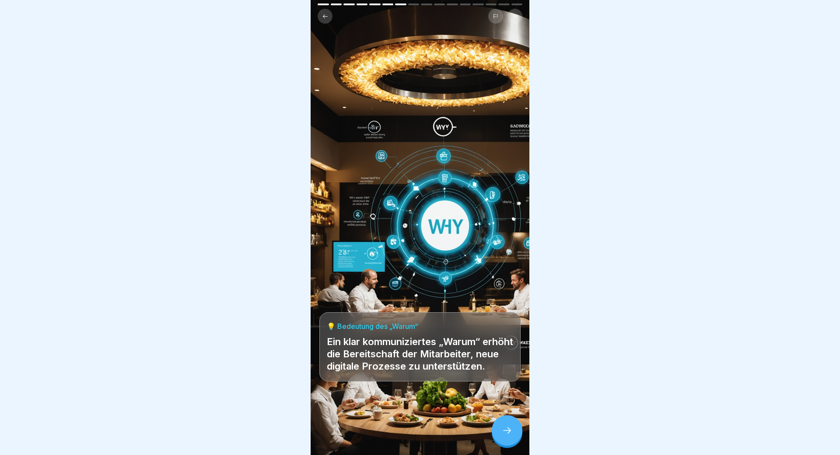
click at [506, 433] on icon at bounding box center [507, 430] width 11 height 11
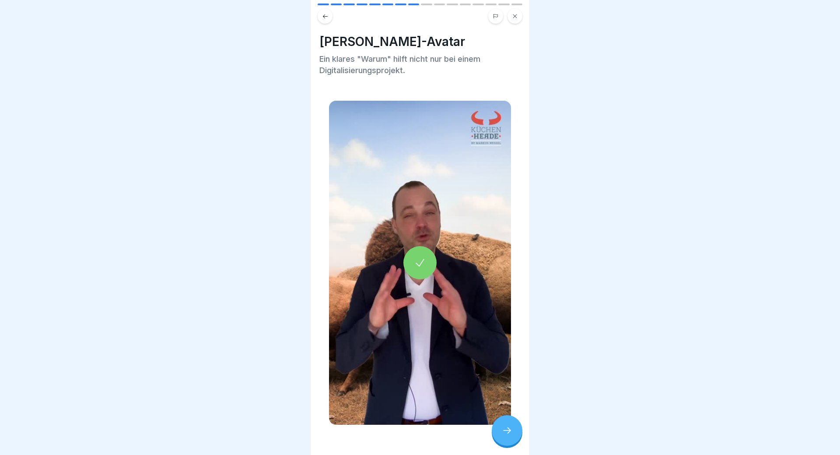
click at [510, 431] on icon at bounding box center [507, 430] width 8 height 6
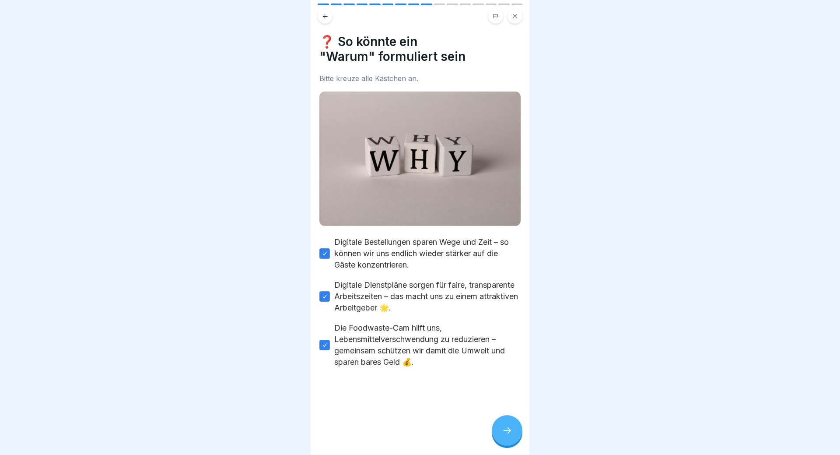
click at [517, 430] on div at bounding box center [507, 430] width 31 height 31
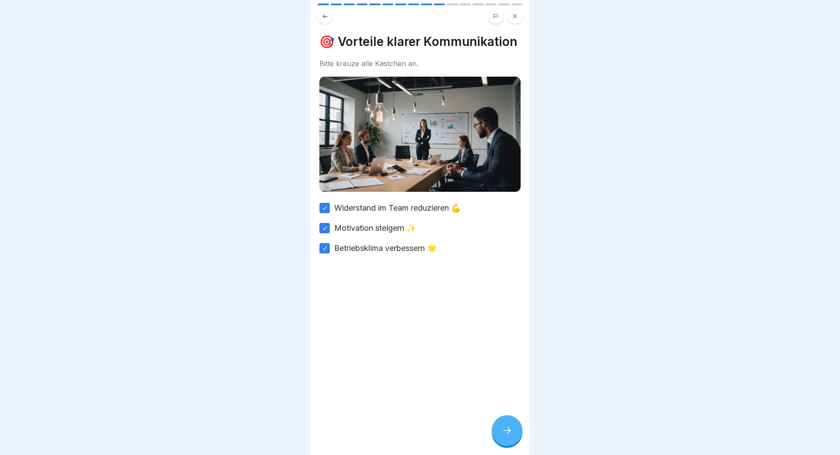
click at [512, 438] on div at bounding box center [507, 430] width 31 height 31
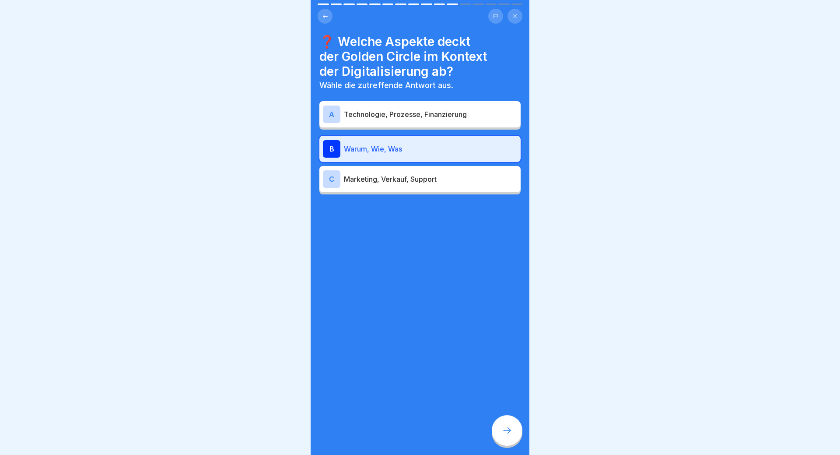
click at [512, 438] on div at bounding box center [507, 430] width 31 height 31
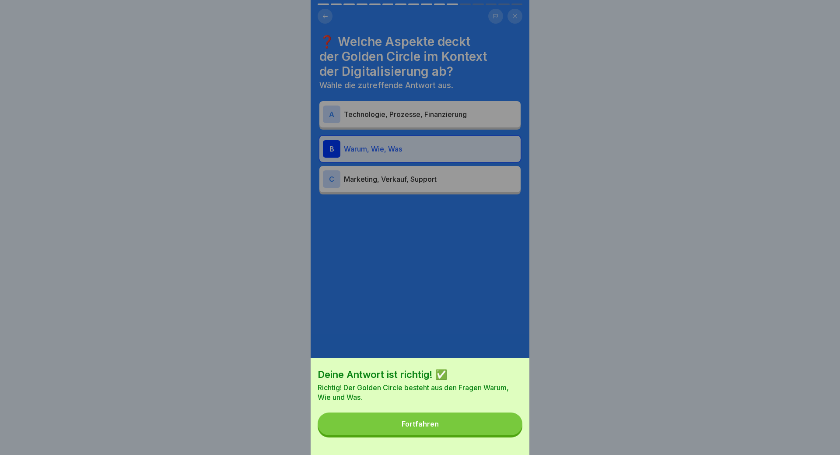
click at [461, 421] on button "Fortfahren" at bounding box center [420, 423] width 205 height 23
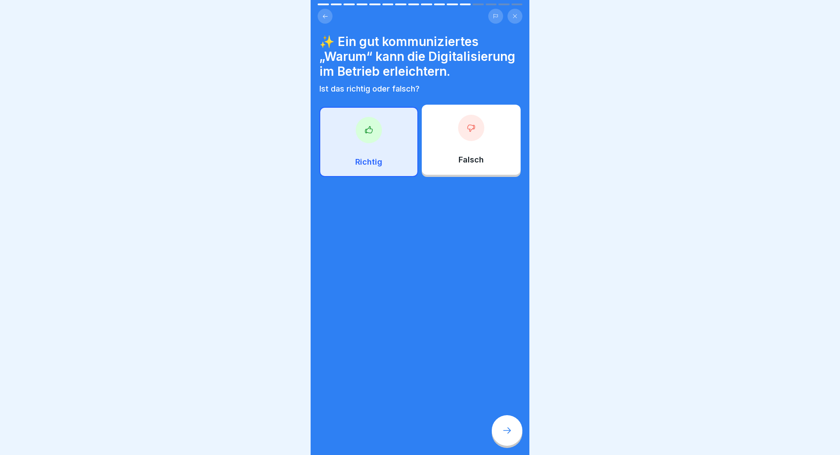
click at [510, 432] on icon at bounding box center [507, 430] width 8 height 6
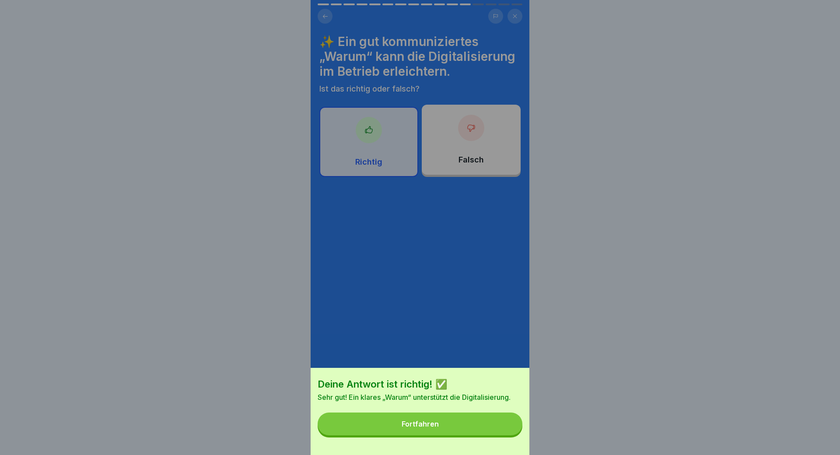
click at [459, 430] on button "Fortfahren" at bounding box center [420, 423] width 205 height 23
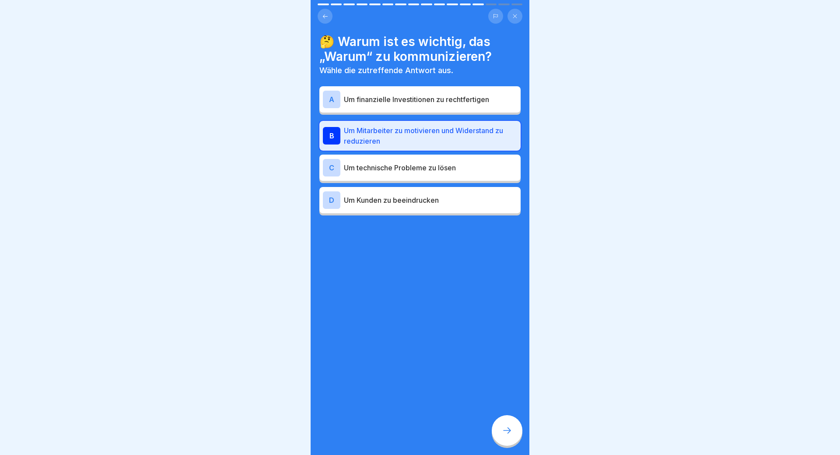
click at [496, 425] on div at bounding box center [507, 430] width 31 height 31
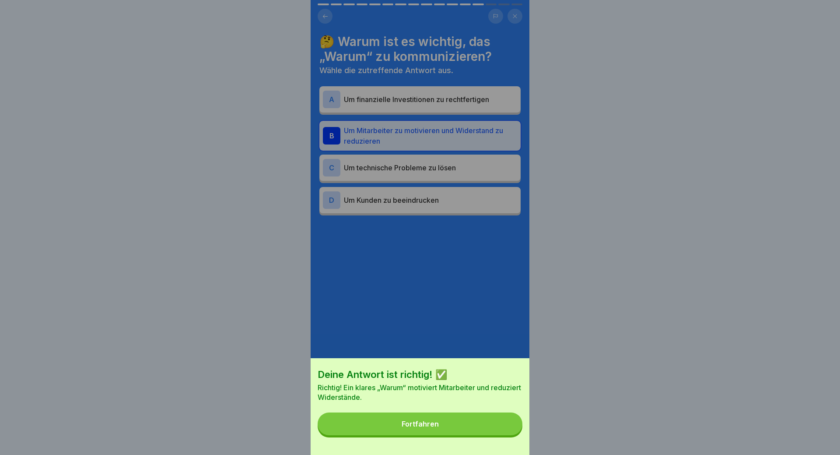
click at [443, 423] on button "Fortfahren" at bounding box center [420, 423] width 205 height 23
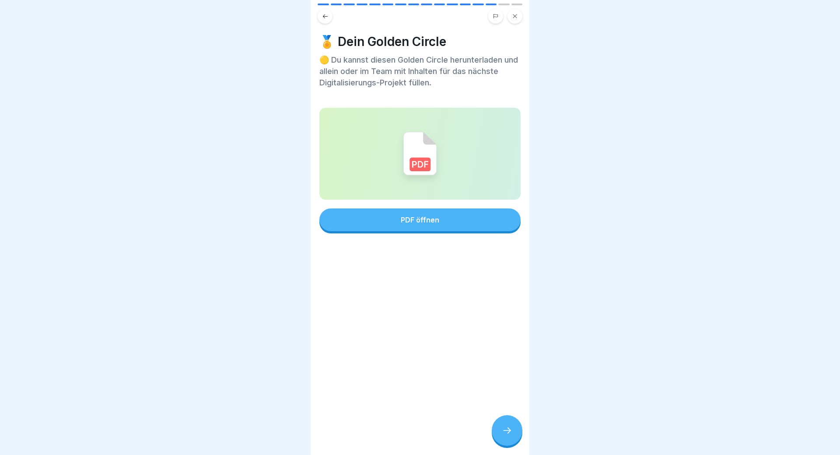
click at [502, 424] on div at bounding box center [507, 430] width 31 height 31
